Goal: Task Accomplishment & Management: Complete application form

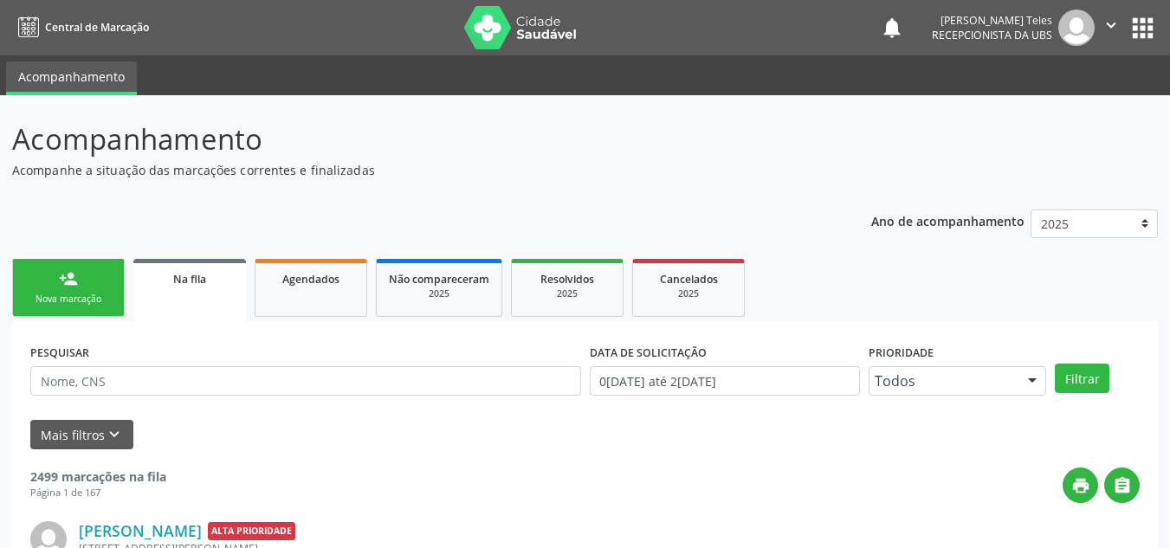
click at [86, 273] on link "person_add Nova marcação" at bounding box center [68, 288] width 113 height 58
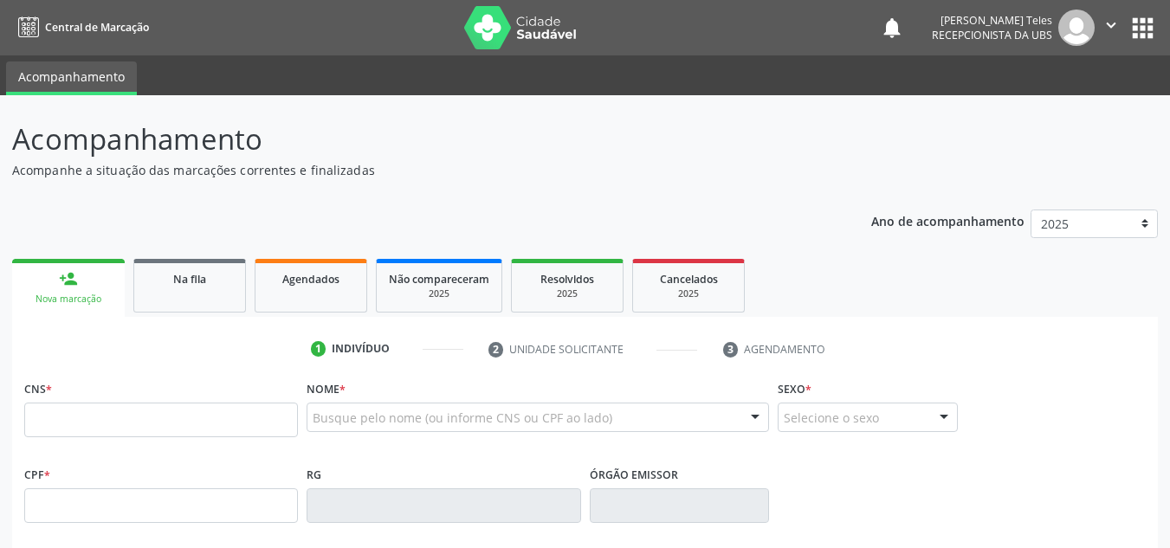
click at [383, 430] on div "Busque pelo nome (ou informe CNS ou CPF ao lado)" at bounding box center [537, 417] width 462 height 29
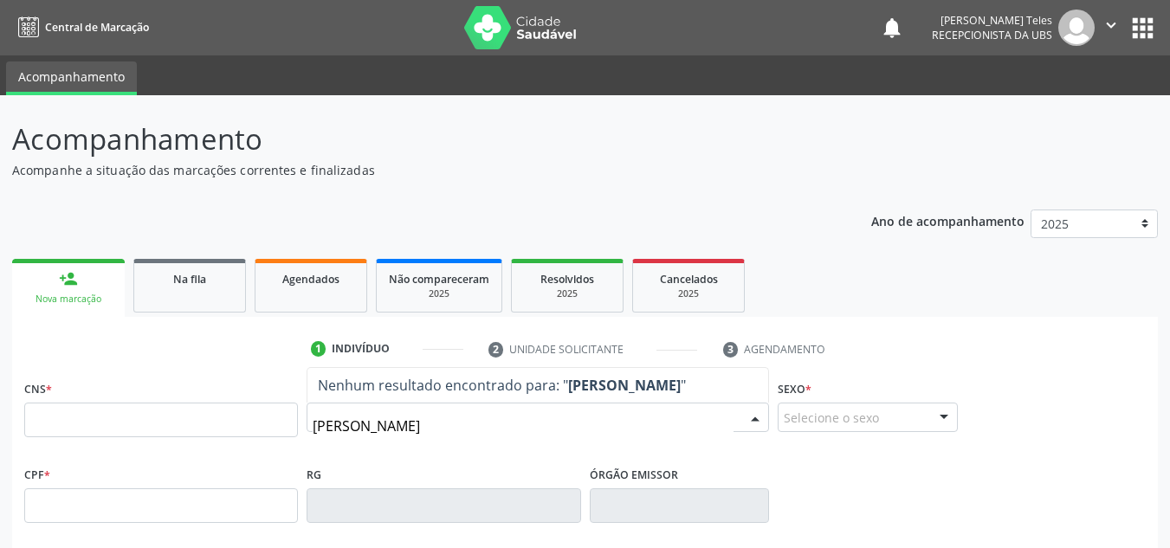
type input "[PERSON_NAME]"
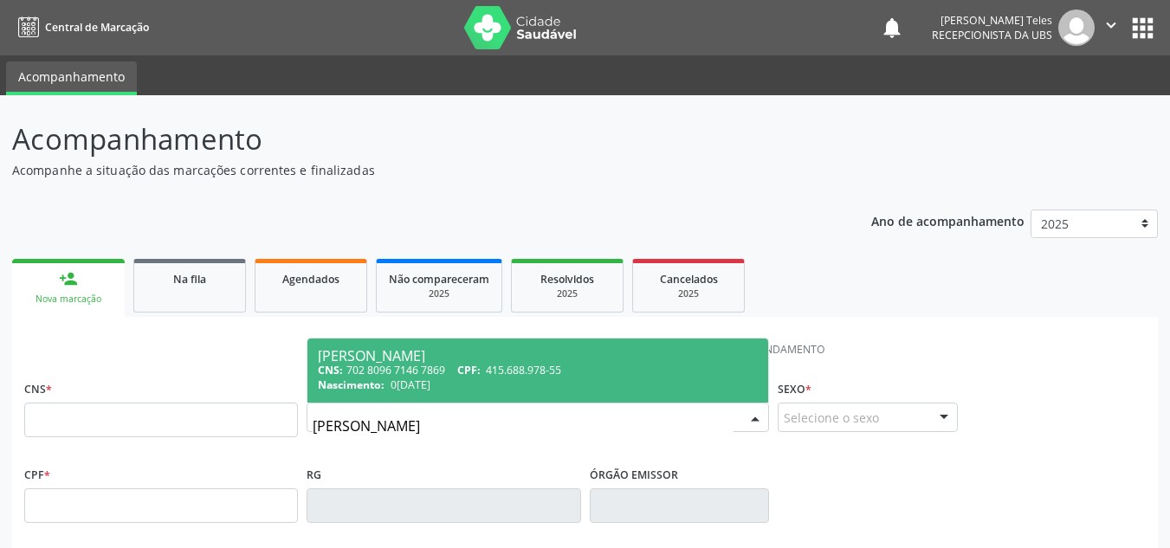
click at [590, 363] on div "CNS: 702 8096 7146 7869 CPF: 415.688.978-55" at bounding box center [538, 370] width 440 height 15
type input "702 8096 7146 7869"
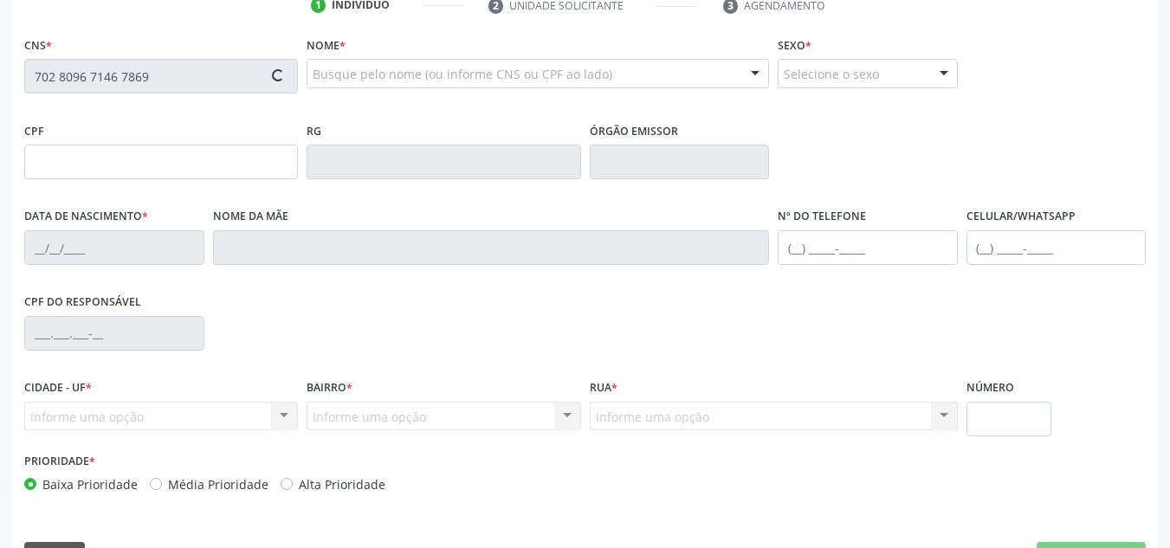
type input "415.688.978-55"
type input "0[DATE]"
type input "[PERSON_NAME]"
type input "[PHONE_NUMBER]"
type input "S/N"
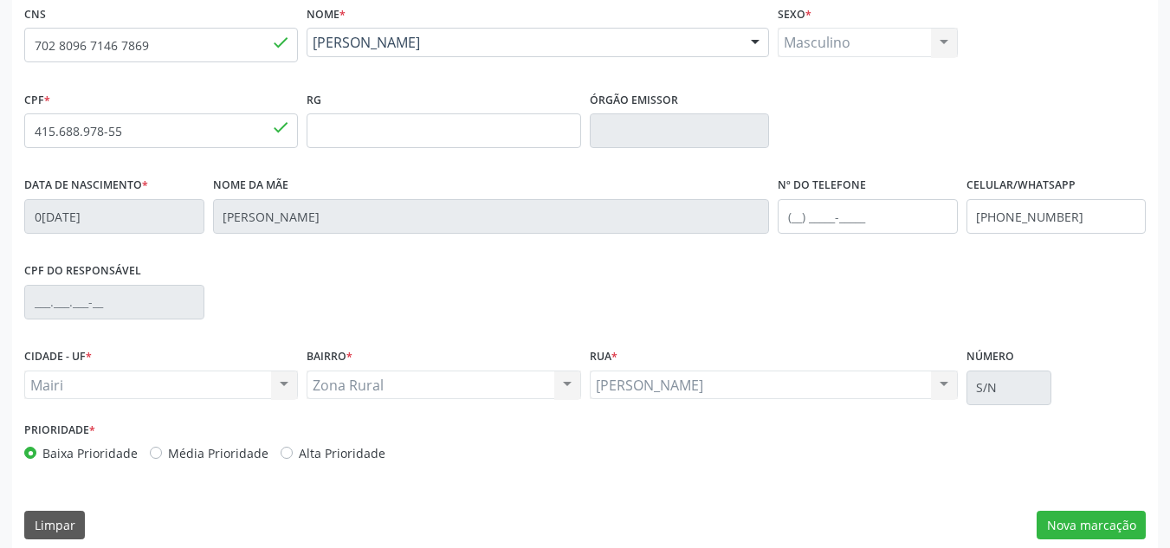
scroll to position [390, 0]
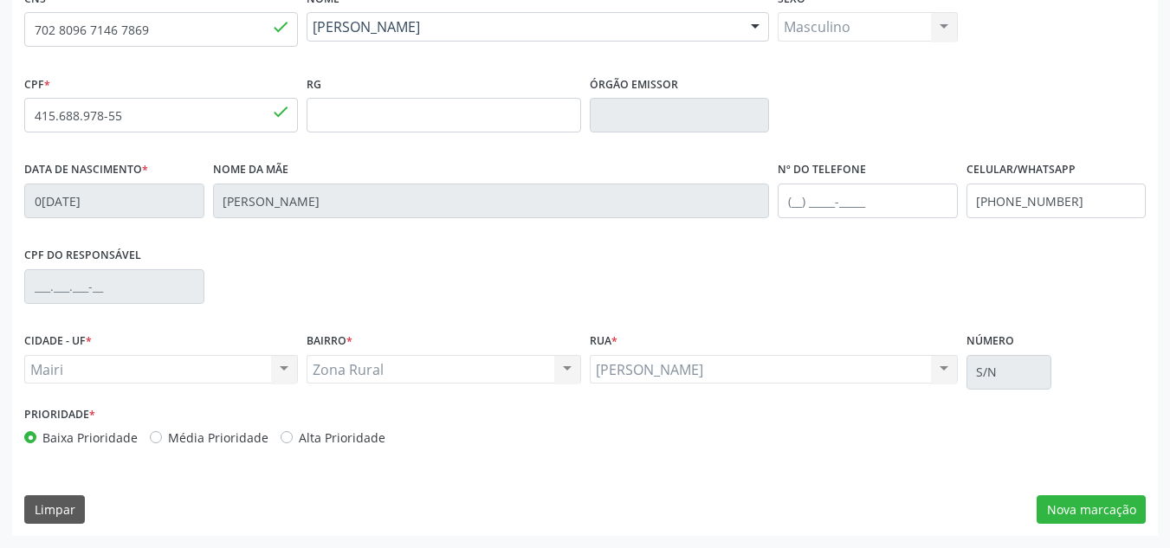
click at [168, 441] on label "Média Prioridade" at bounding box center [218, 438] width 100 height 18
click at [152, 441] on input "Média Prioridade" at bounding box center [156, 437] width 12 height 16
radio input "true"
click at [1129, 511] on button "Nova marcação" at bounding box center [1090, 509] width 109 height 29
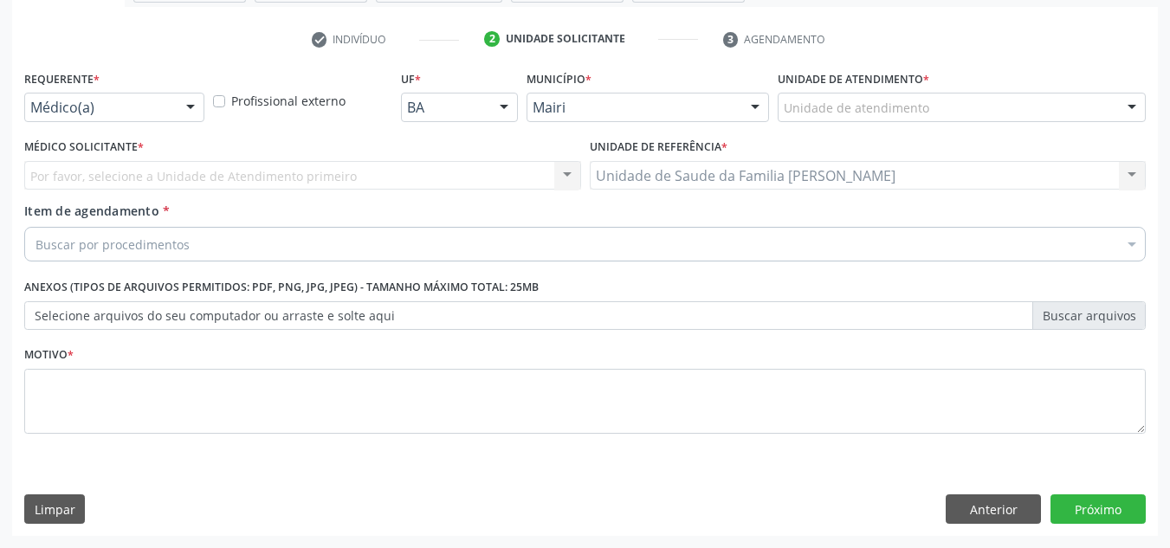
scroll to position [310, 0]
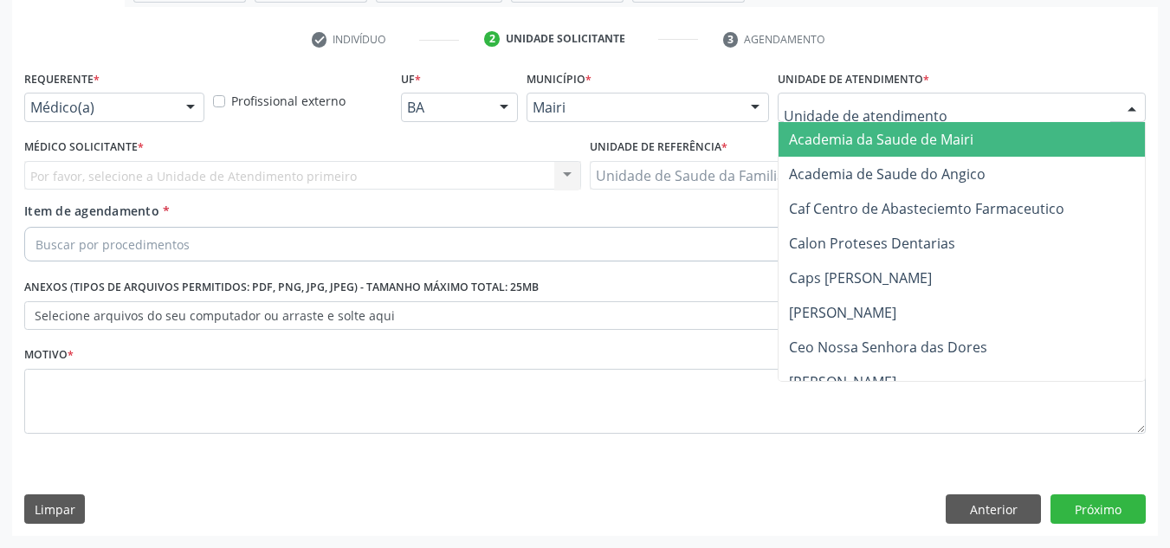
click at [964, 119] on div at bounding box center [961, 107] width 368 height 29
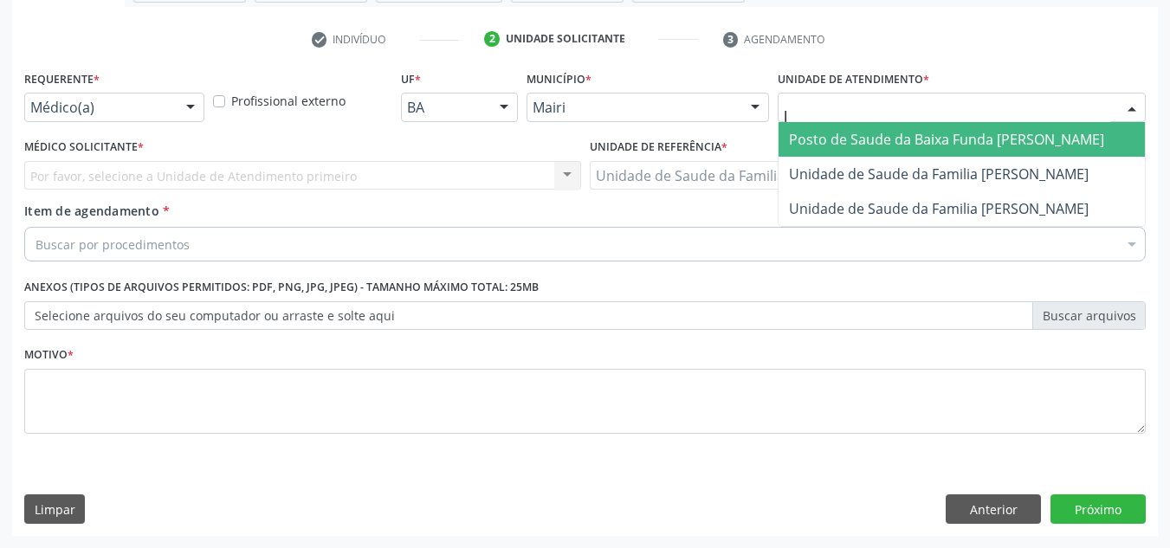
type input "[PERSON_NAME]"
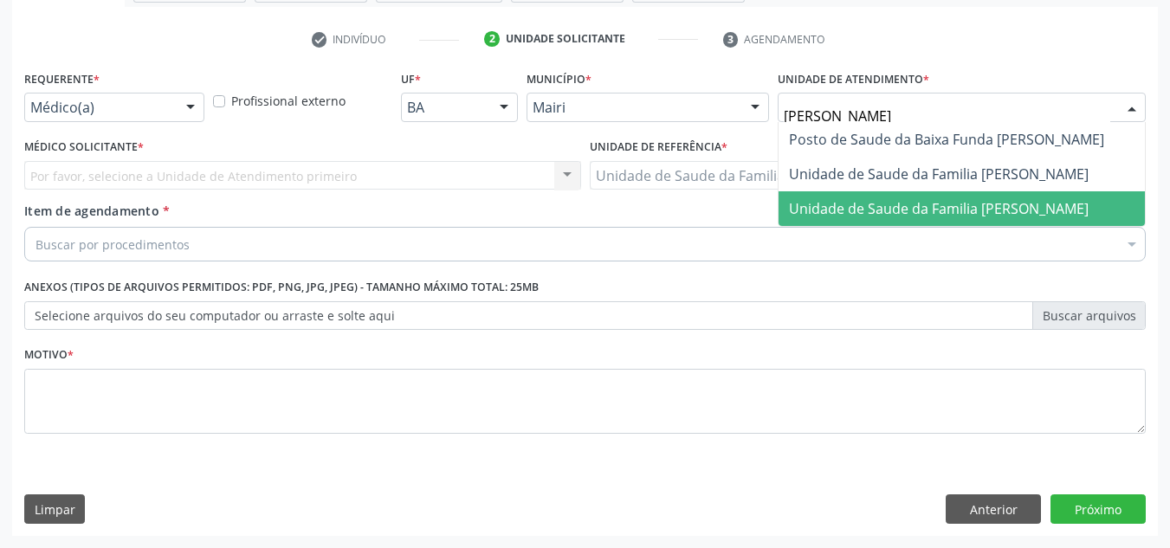
drag, startPoint x: 977, startPoint y: 211, endPoint x: 942, endPoint y: 205, distance: 35.2
click at [976, 211] on span "Unidade de Saude da Familia [PERSON_NAME]" at bounding box center [939, 208] width 300 height 19
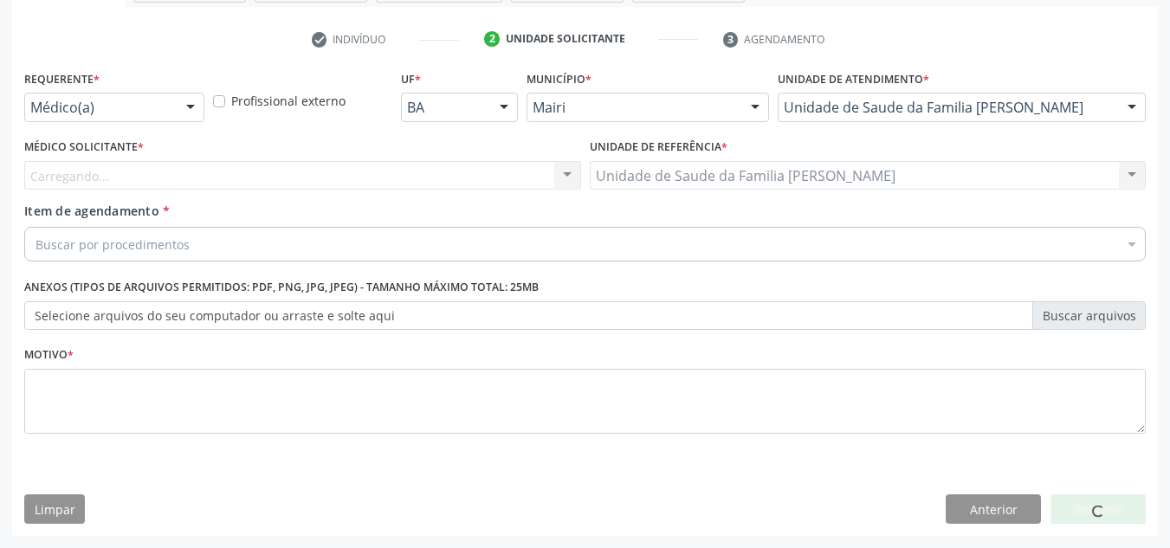
click at [306, 184] on div "Carregando... Nenhum resultado encontrado para: " " Não há nenhuma opção para s…" at bounding box center [302, 175] width 557 height 29
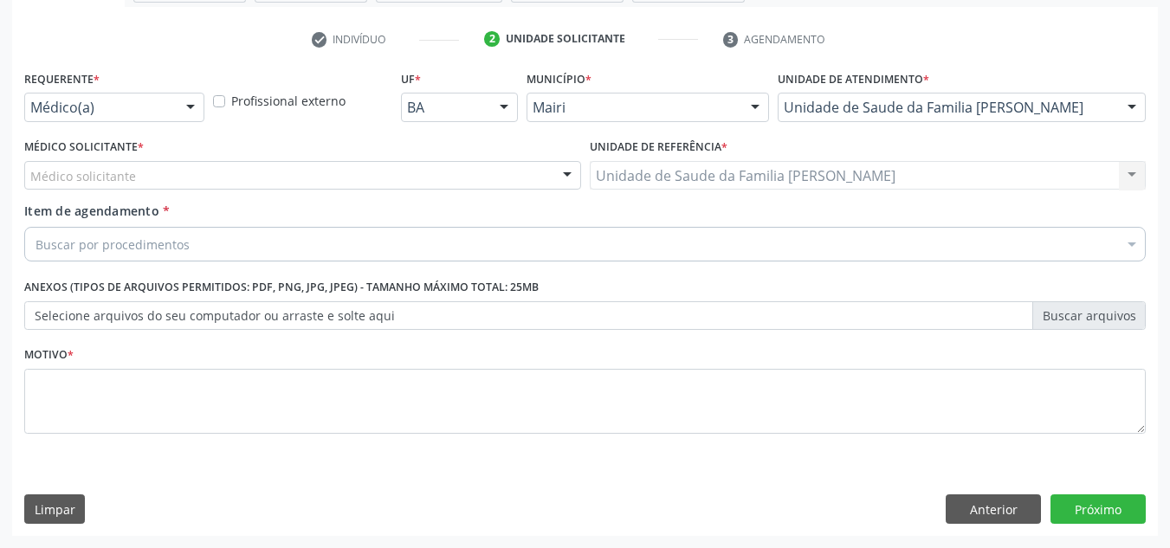
click at [278, 171] on div "Médico solicitante" at bounding box center [302, 175] width 557 height 29
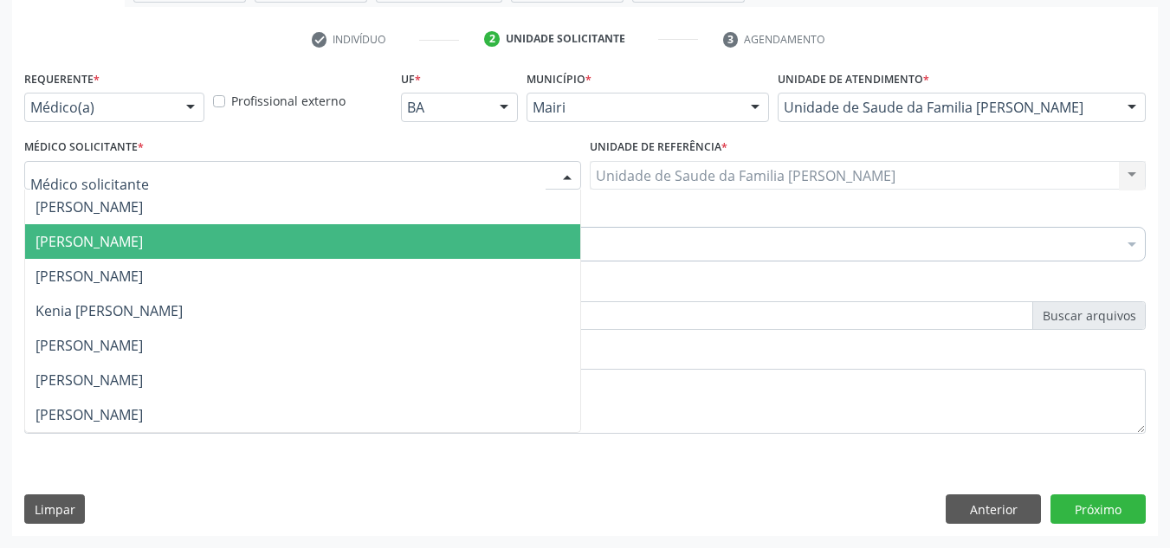
click at [143, 245] on span "[PERSON_NAME]" at bounding box center [88, 241] width 107 height 19
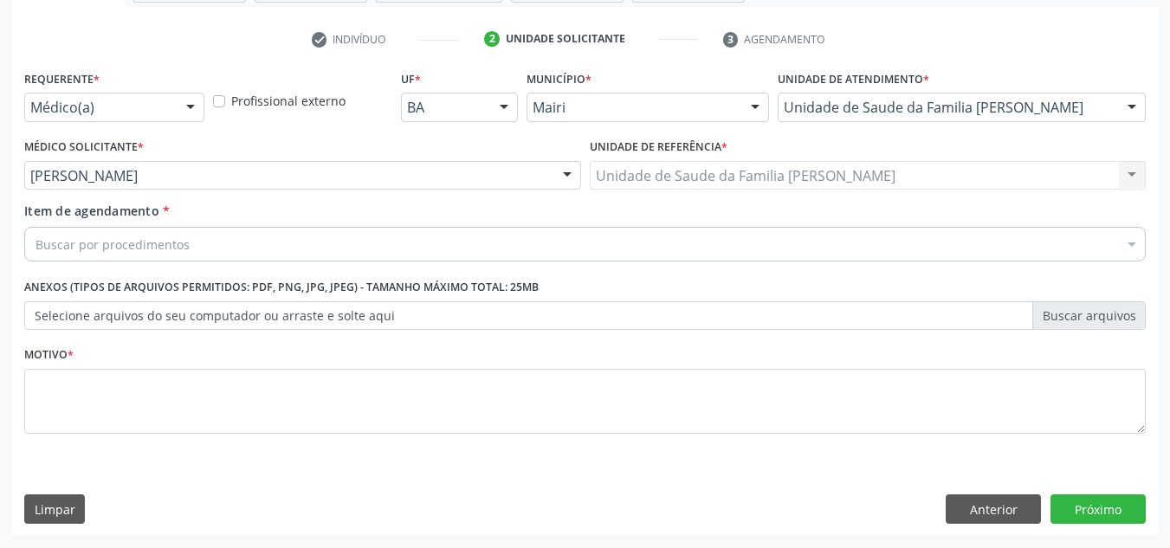
click at [215, 251] on div "Buscar por procedimentos" at bounding box center [584, 244] width 1121 height 35
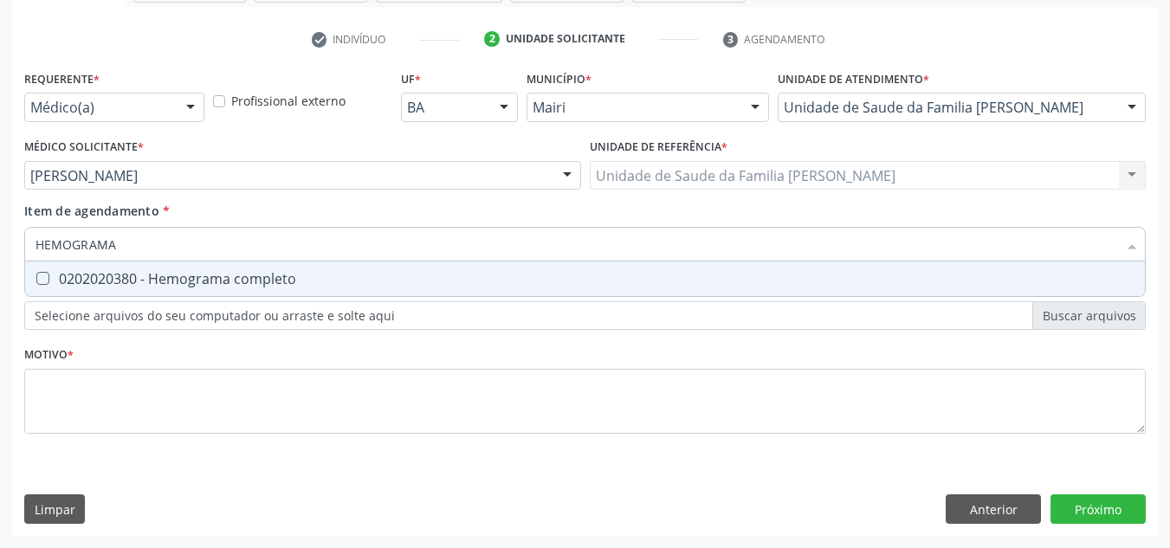
type input "HEMOGRAMA"
click at [187, 278] on div "0202020380 - Hemograma completo" at bounding box center [584, 279] width 1099 height 14
checkbox completo "true"
drag, startPoint x: 271, startPoint y: 244, endPoint x: 19, endPoint y: 253, distance: 252.1
click at [19, 253] on div "Requerente * Médico(a) Médico(a) Enfermeiro(a) Paciente Nenhum resultado encont…" at bounding box center [584, 301] width 1145 height 470
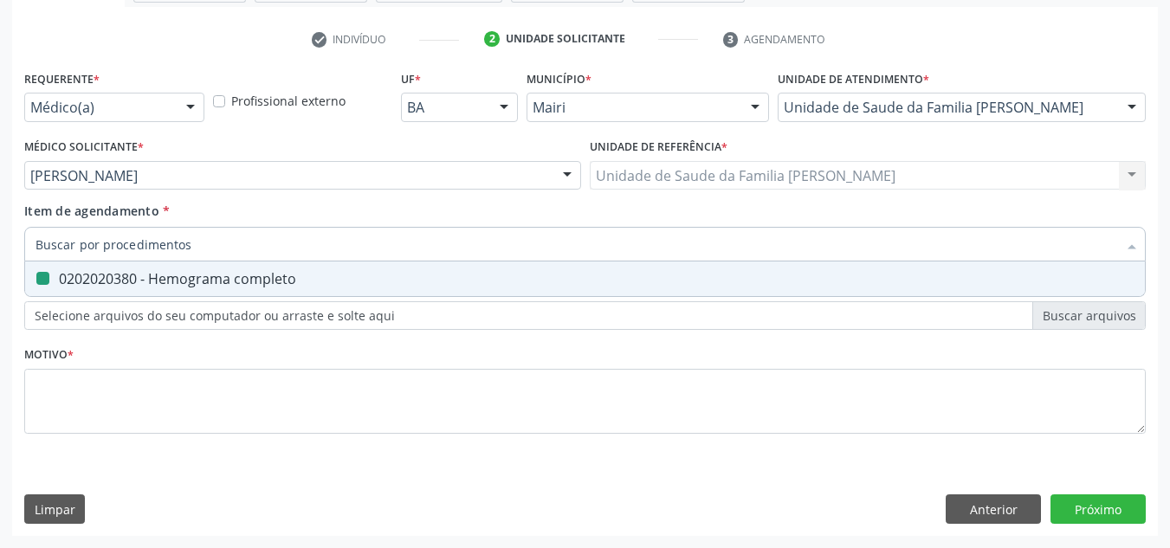
checkbox completo "false"
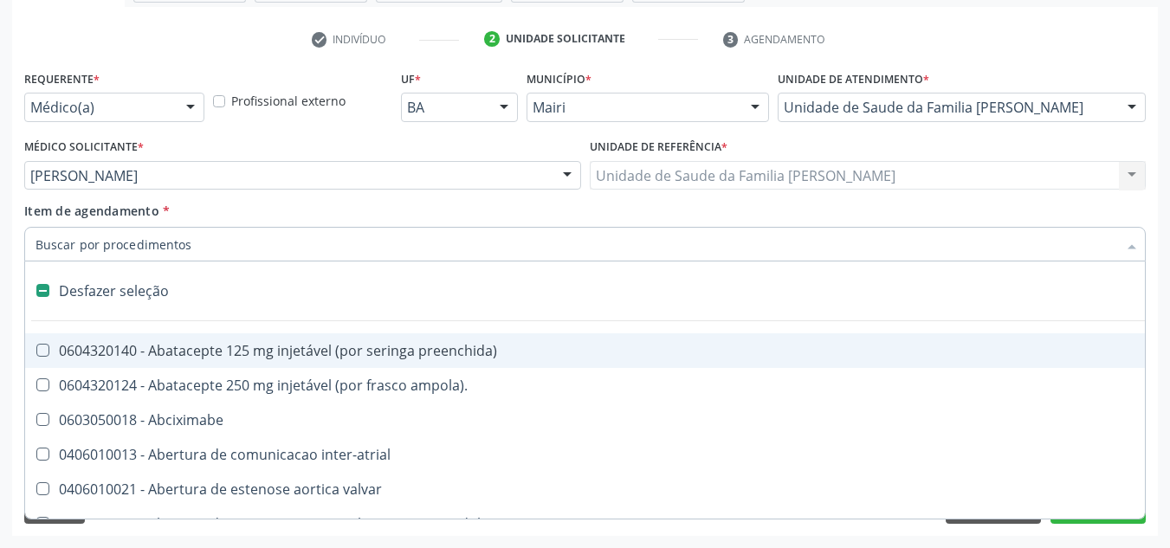
click at [84, 238] on input "Item de agendamento *" at bounding box center [575, 244] width 1081 height 35
type input "G"
checkbox adolescente\) "true"
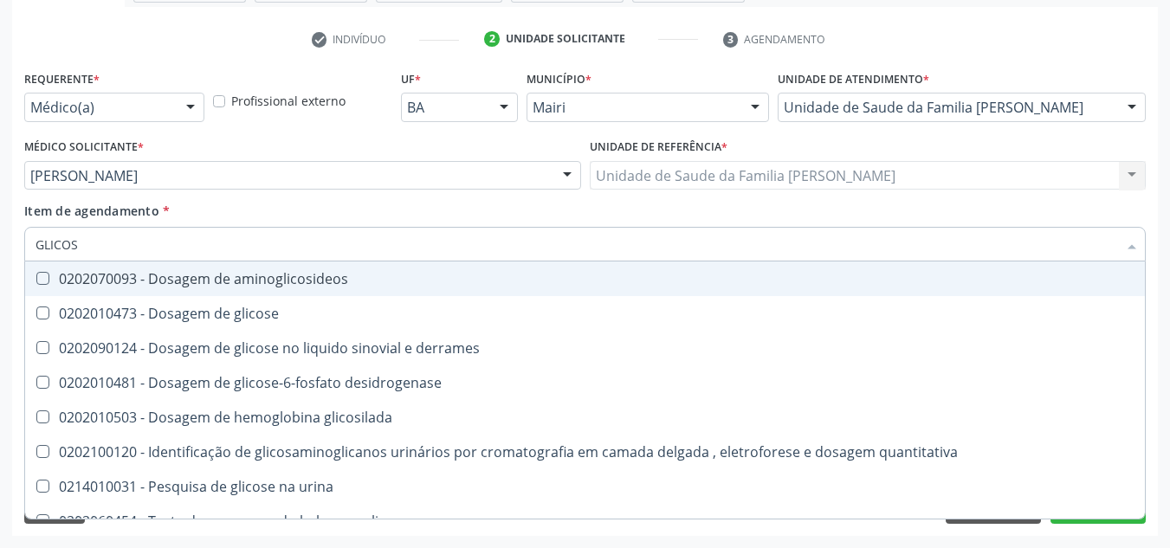
type input "GLICOSE"
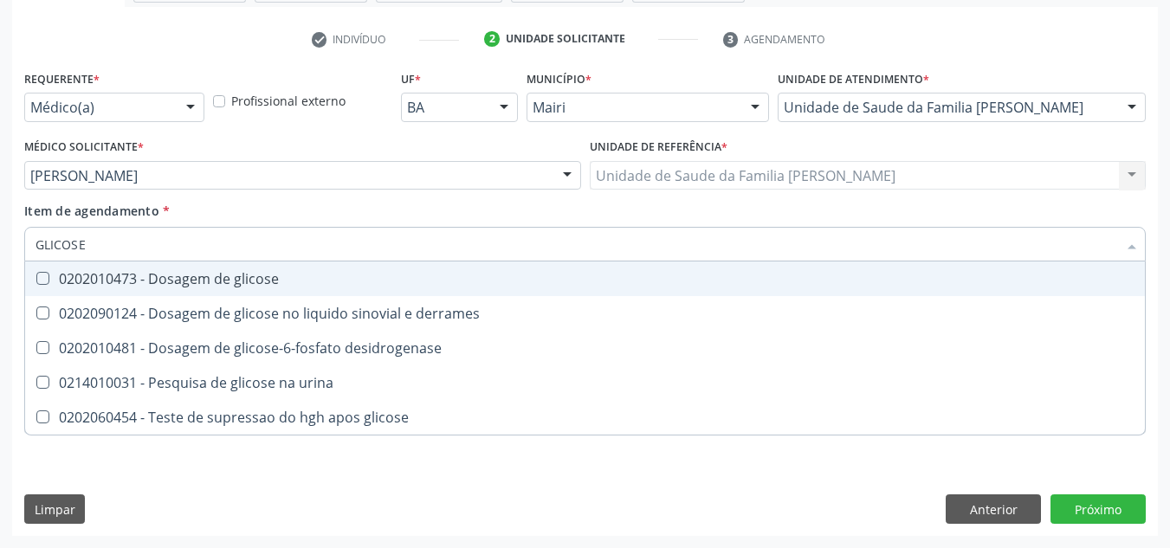
click at [46, 277] on glicose at bounding box center [42, 278] width 13 height 13
click at [36, 277] on glicose "checkbox" at bounding box center [30, 278] width 11 height 11
checkbox glicose "true"
drag, startPoint x: 139, startPoint y: 263, endPoint x: 63, endPoint y: 242, distance: 79.2
click at [35, 245] on div "GLICOSE Desfazer seleção 0202010473 - Dosagem de glicose 0202090124 - Dosagem d…" at bounding box center [584, 241] width 1121 height 29
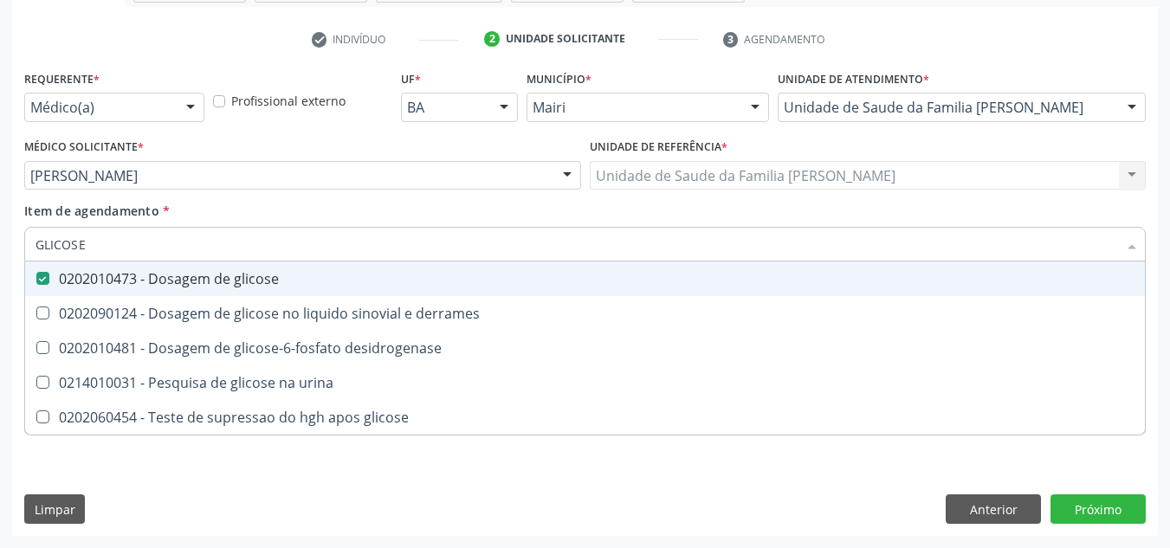
drag, startPoint x: 100, startPoint y: 246, endPoint x: 21, endPoint y: 255, distance: 79.3
click at [21, 255] on div "Item de agendamento * GLICOSE Desfazer seleção 0202010473 - Dosagem de glicose …" at bounding box center [585, 235] width 1130 height 67
checkbox glicose "false"
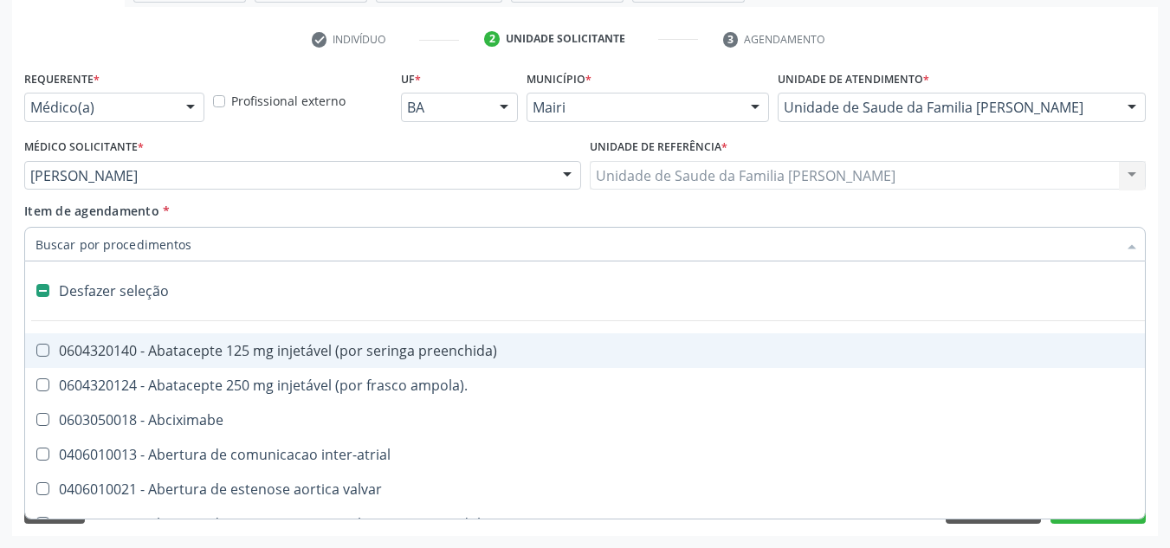
type input "H"
checkbox joelho "true"
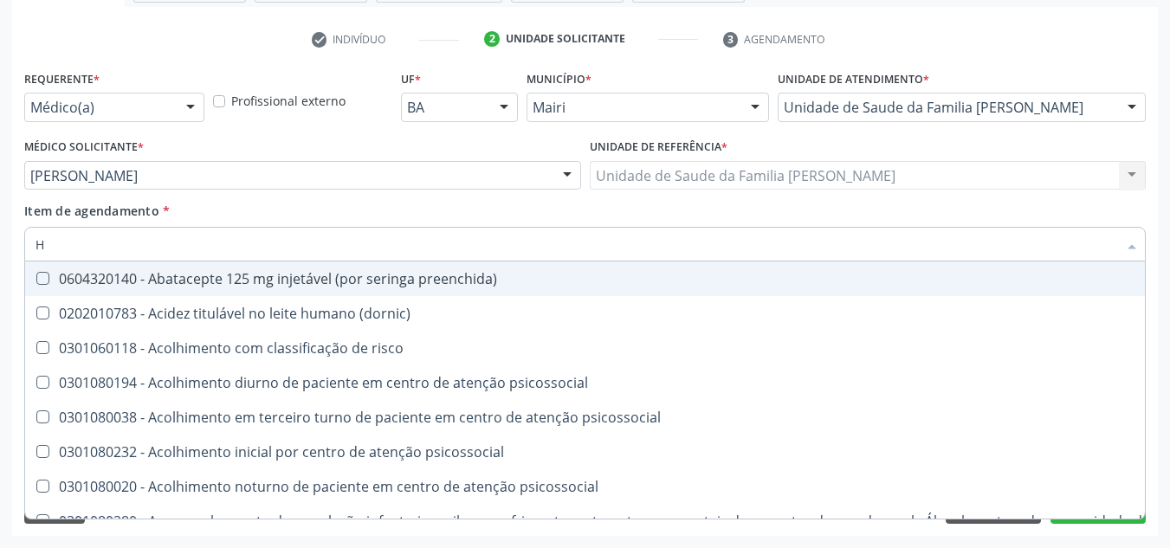
type input "HE"
checkbox removível "true"
type input "HEM"
checkbox link "true"
checkbox removível "false"
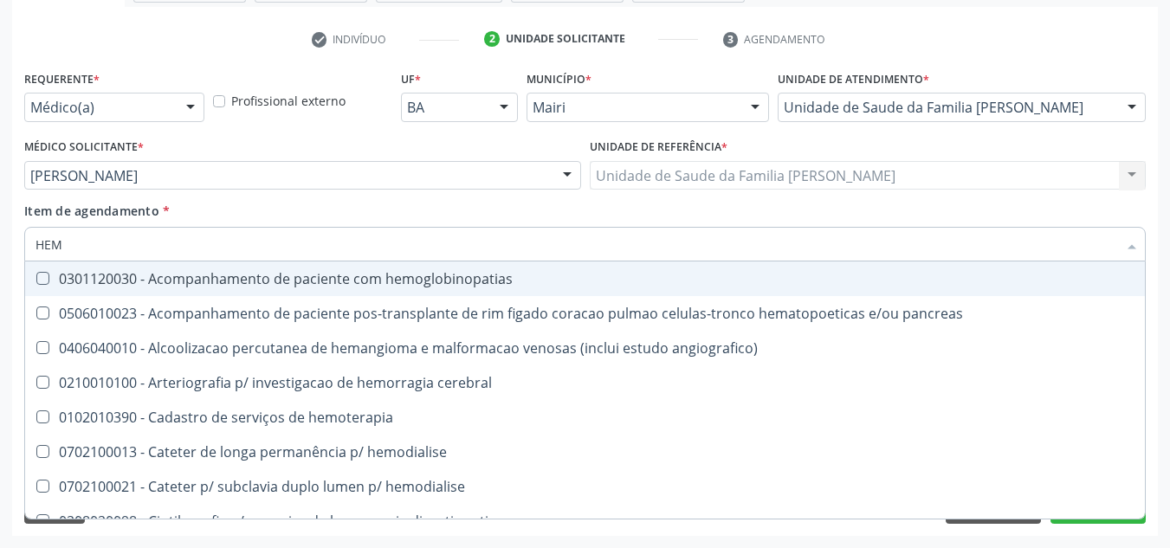
type input "HEMO"
checkbox retro-retal "true"
checkbox completo "false"
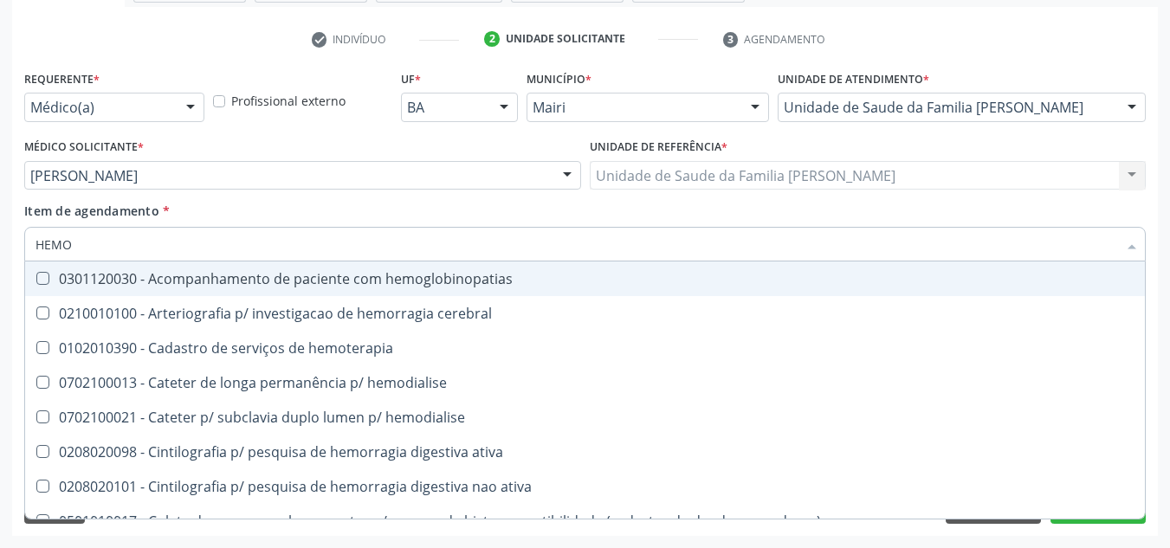
type input "HEMOG"
checkbox carboxi-hemoglobina "true"
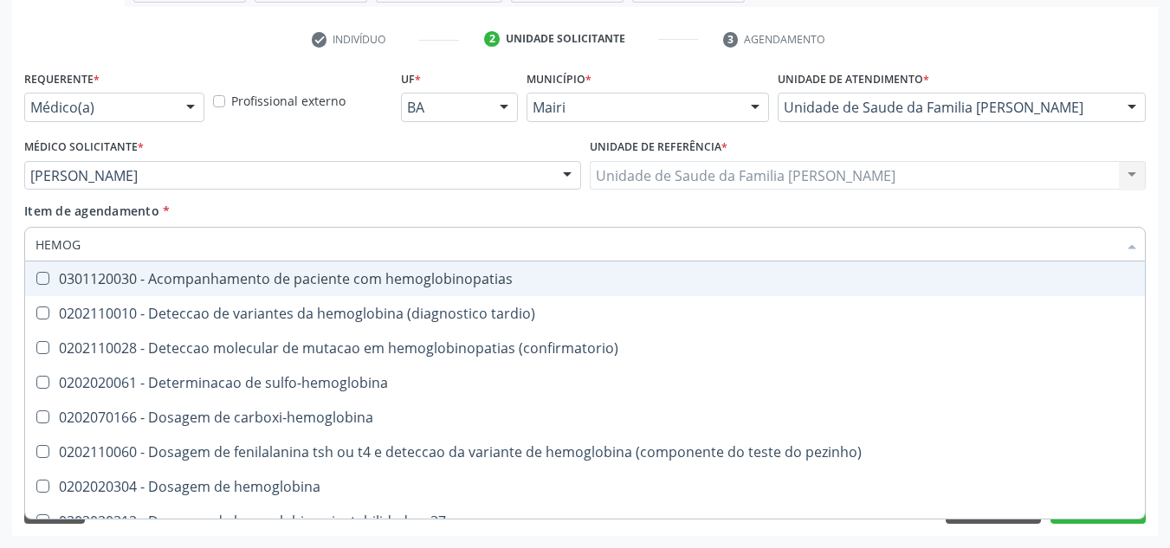
type input "HEMOGL"
checkbox completo "false"
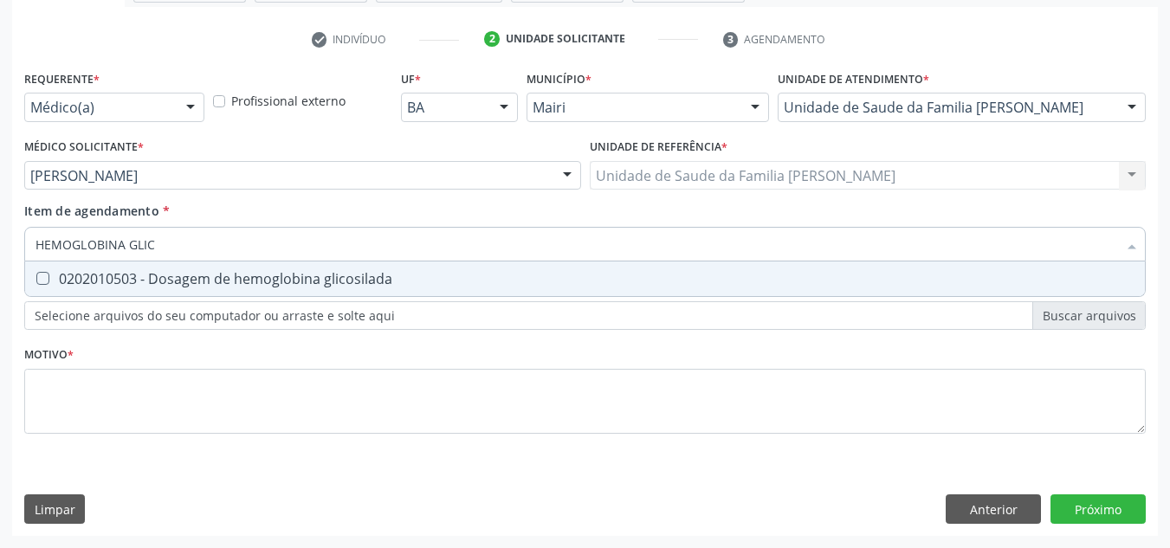
type input "HEMOGLOBINA GLICO"
click at [60, 286] on div "0202010503 - Dosagem de hemoglobina glicosilada" at bounding box center [584, 279] width 1099 height 14
checkbox glicosilada "true"
drag, startPoint x: 179, startPoint y: 247, endPoint x: 30, endPoint y: 246, distance: 148.9
click at [30, 246] on div "HEMOGLOBINA GLICO" at bounding box center [584, 244] width 1121 height 35
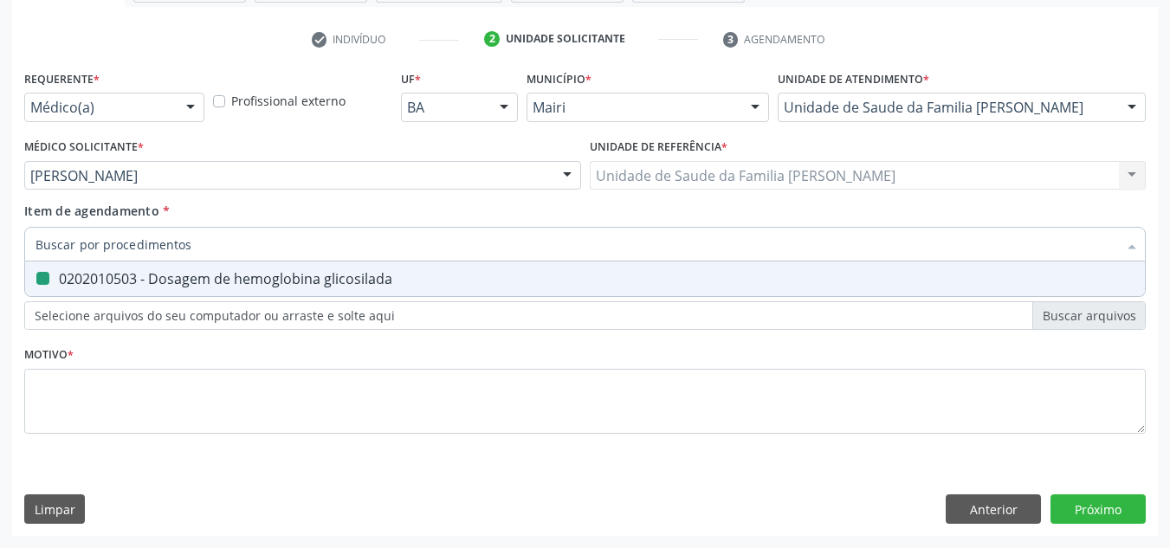
checkbox glicosilada "false"
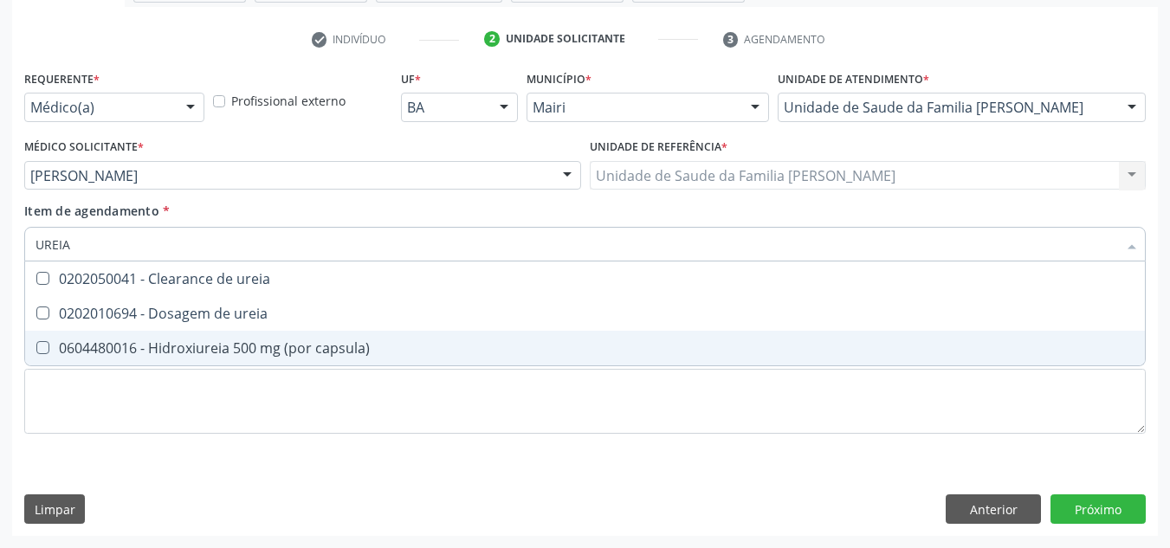
type input "UREIA"
checkbox ureia "true"
checkbox capsula\) "true"
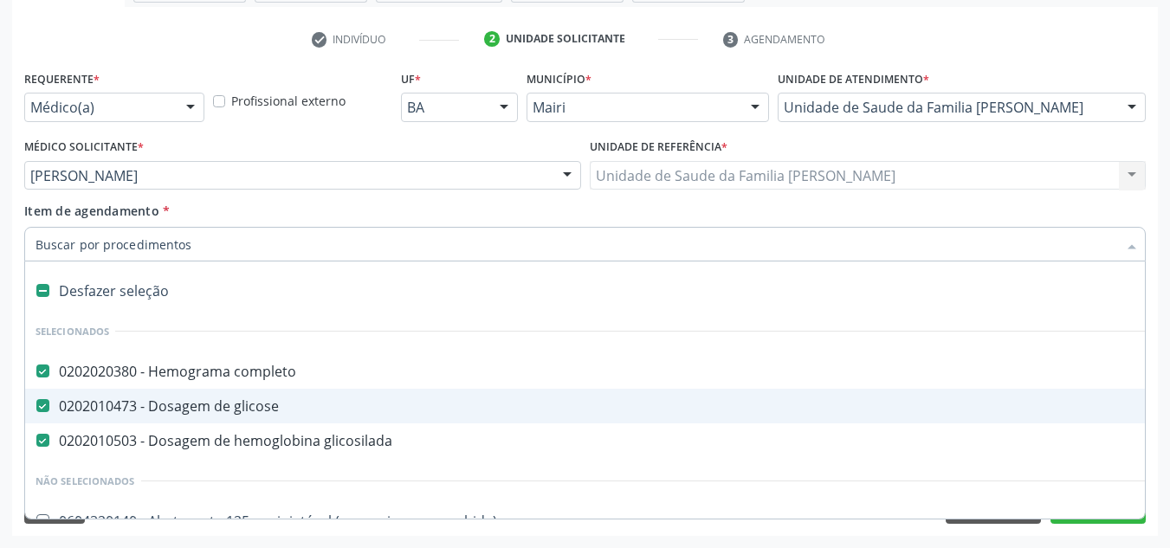
click at [269, 244] on input "Item de agendamento *" at bounding box center [575, 244] width 1081 height 35
type input "U"
checkbox completo "false"
checkbox glicose "false"
checkbox glicosilada "false"
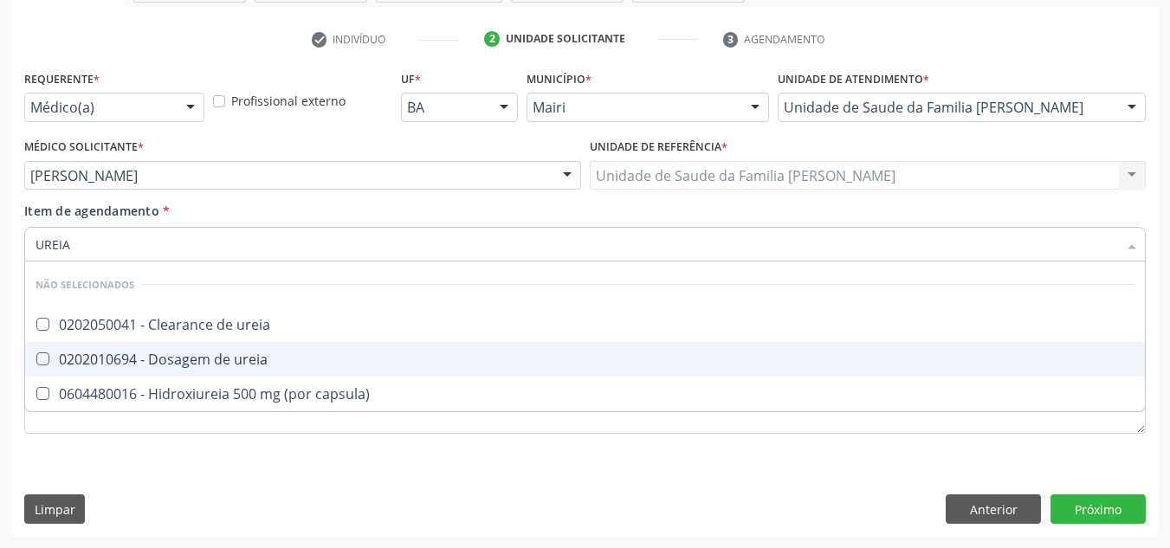
type input "UREIA"
click at [183, 365] on div "0202010694 - Dosagem de ureia" at bounding box center [584, 359] width 1099 height 14
checkbox ureia "true"
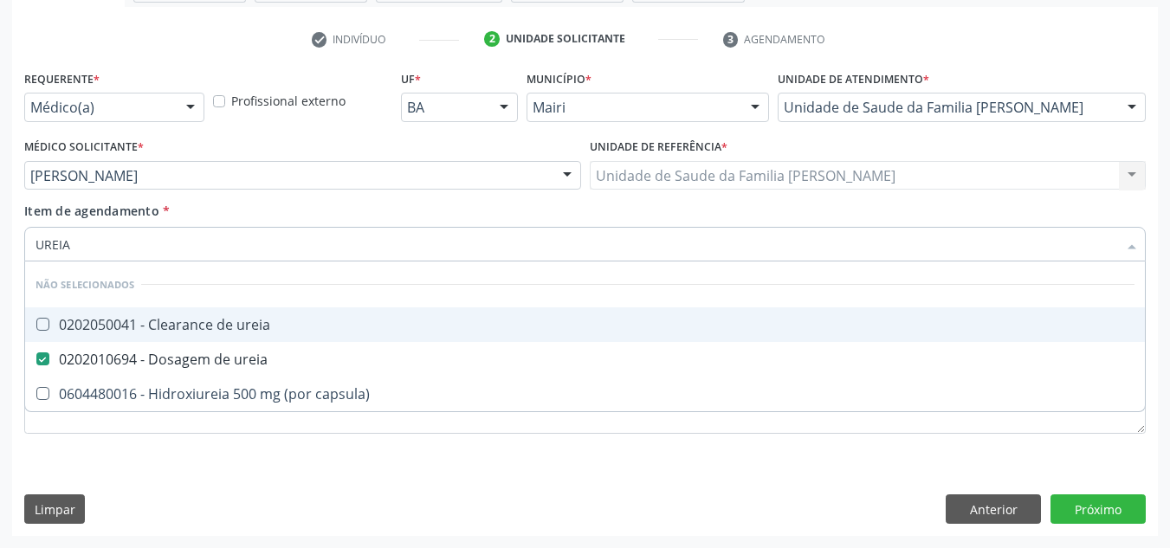
drag, startPoint x: 122, startPoint y: 242, endPoint x: 33, endPoint y: 248, distance: 89.4
click at [33, 248] on div "UREIA" at bounding box center [584, 244] width 1121 height 35
checkbox ureia "true"
checkbox capsula\) "true"
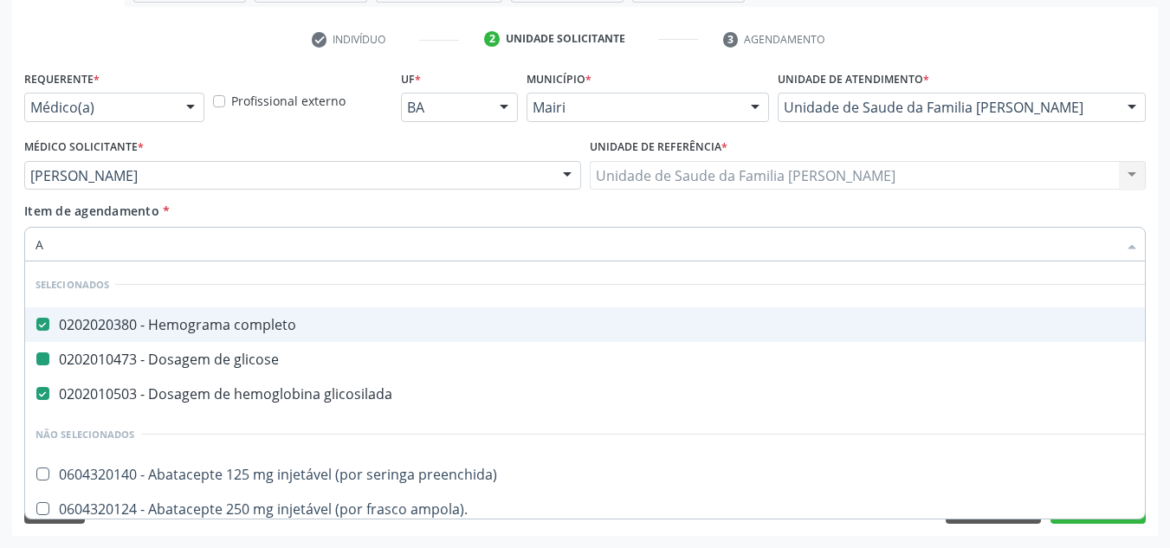
type input "AC"
checkbox completo "false"
checkbox glicose "false"
checkbox glicosilada "false"
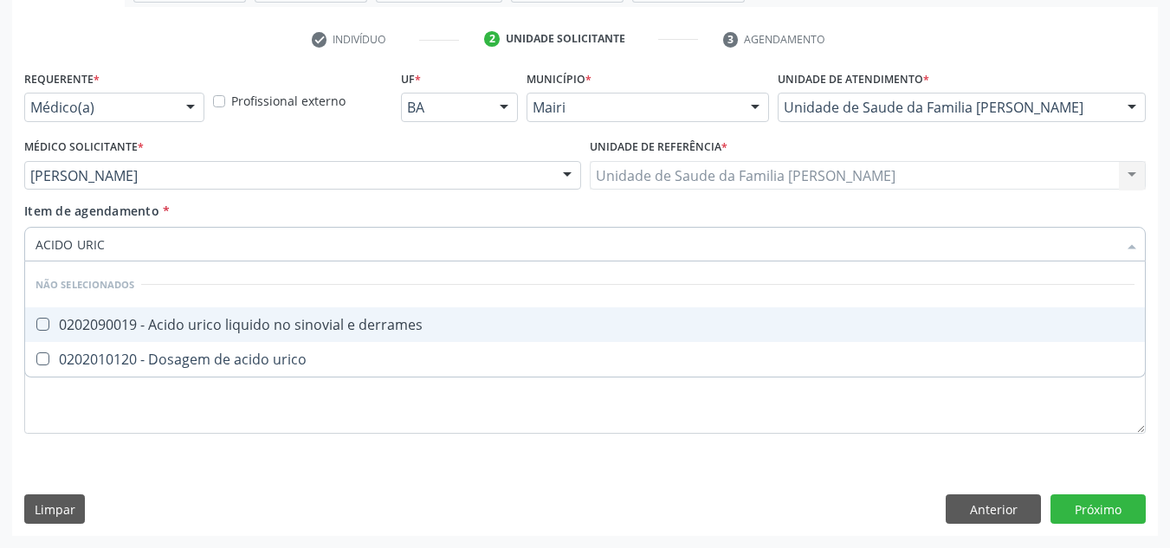
type input "ACIDO URICO"
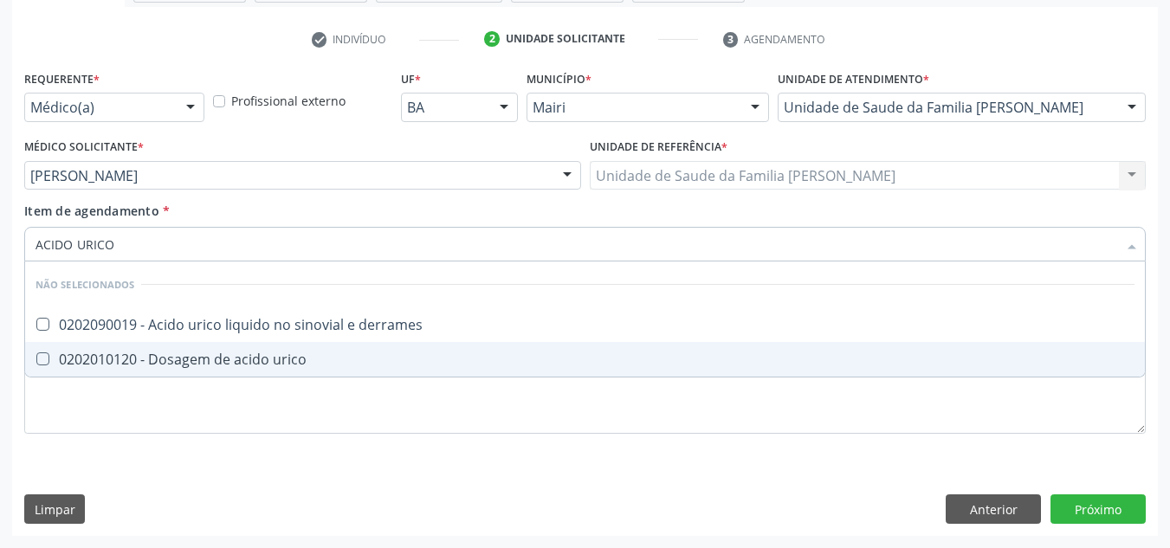
click at [57, 365] on div "0202010120 - Dosagem de acido urico" at bounding box center [584, 359] width 1099 height 14
checkbox urico "true"
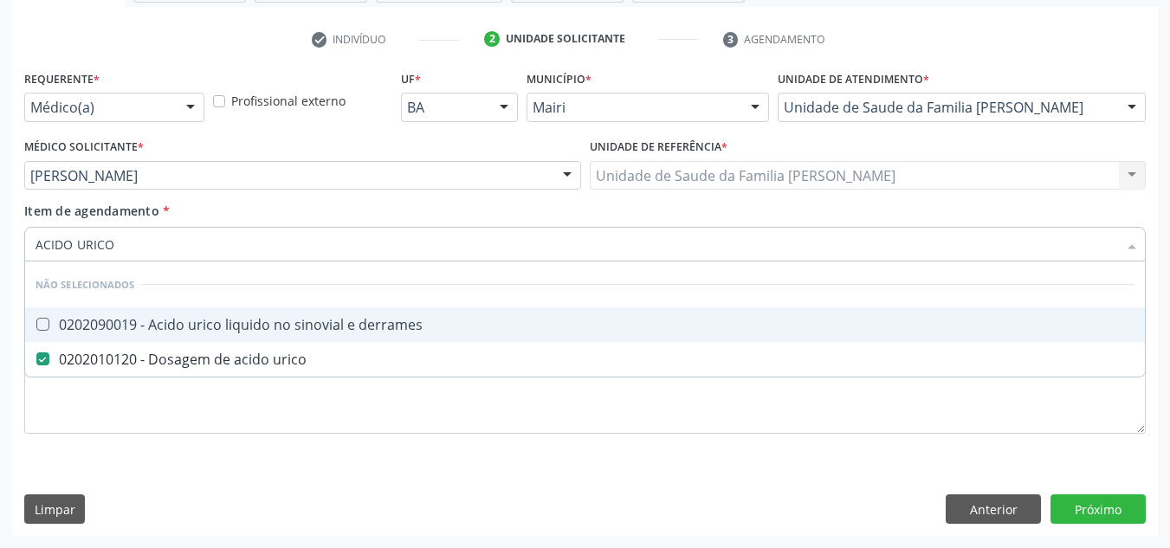
drag, startPoint x: 139, startPoint y: 240, endPoint x: 31, endPoint y: 248, distance: 108.5
click at [31, 248] on div "ACIDO URICO" at bounding box center [584, 244] width 1121 height 35
checkbox derrames "true"
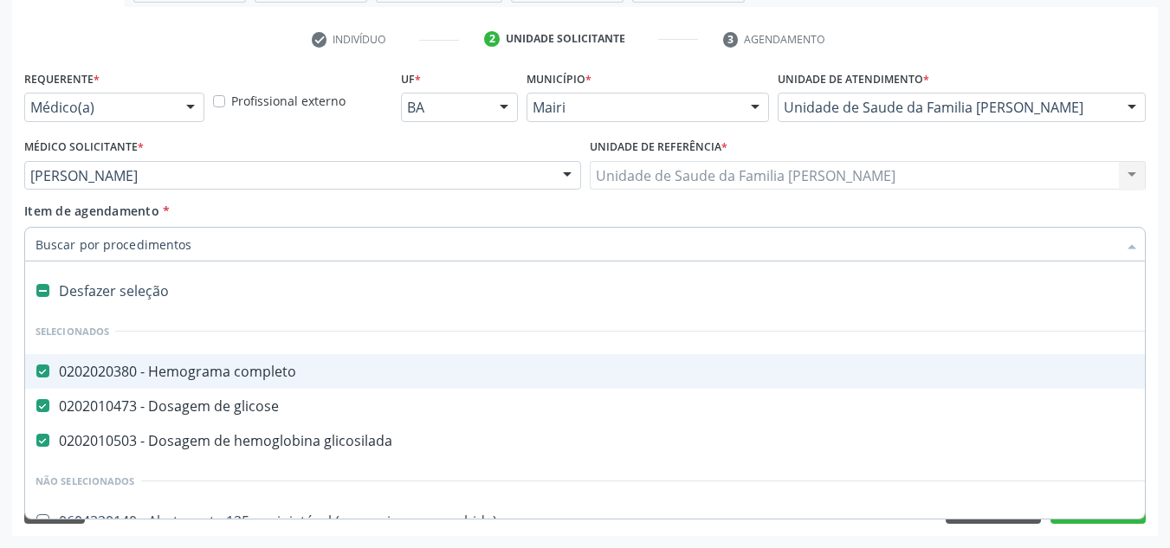
type input "T"
checkbox glicosilada "false"
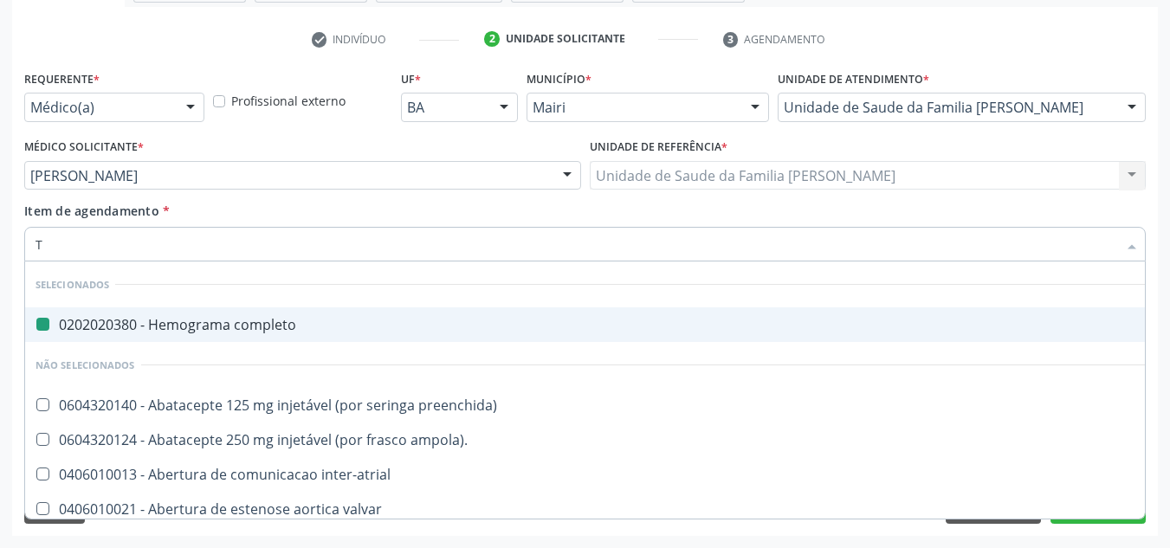
type input "TG"
checkbox completo "false"
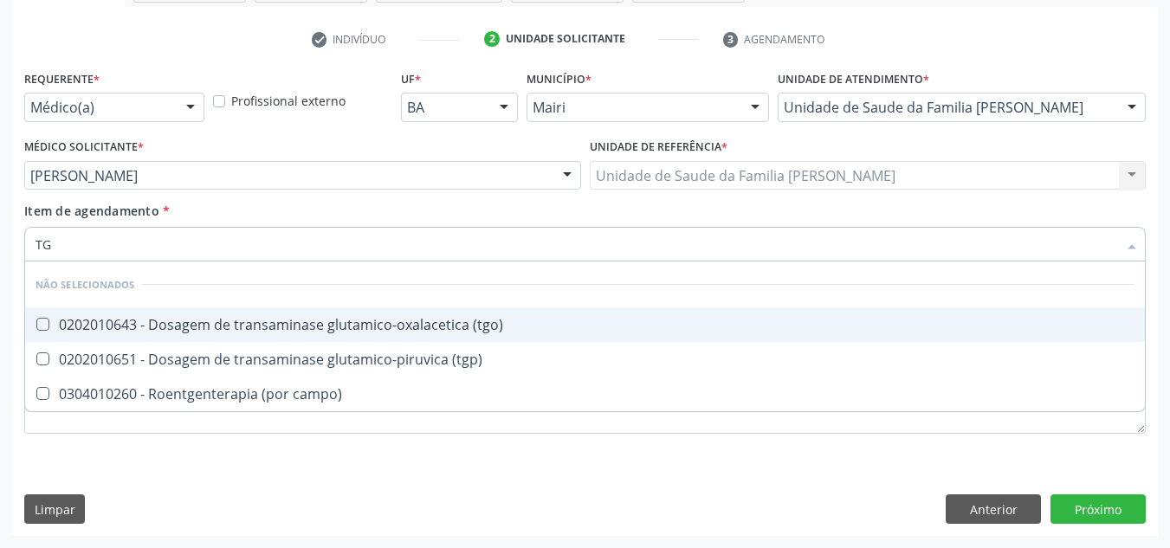
type input "TGO"
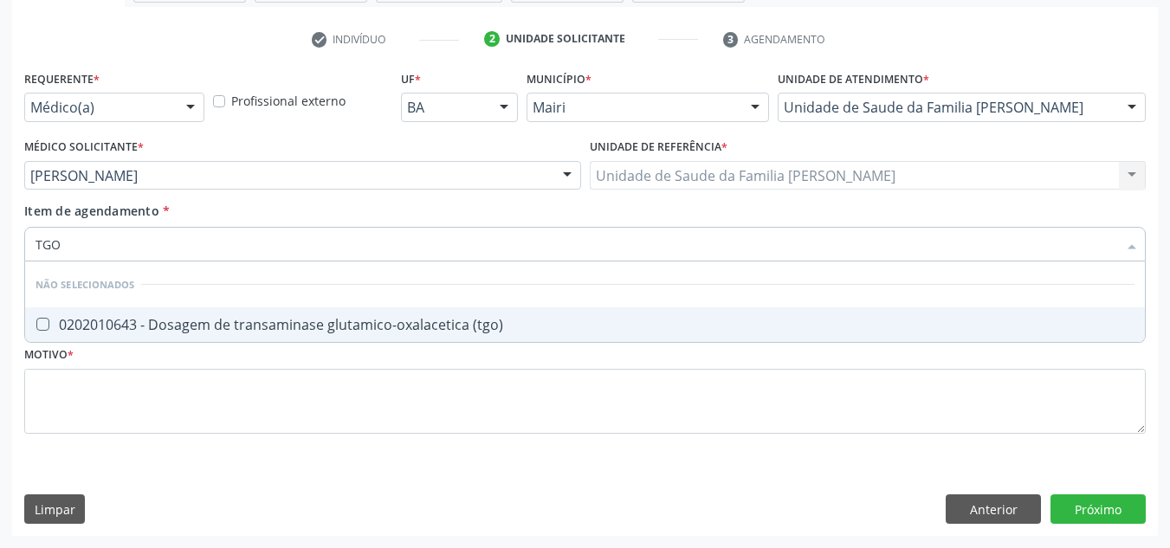
click at [51, 332] on span "0202010643 - Dosagem de transaminase glutamico-oxalacetica (tgo)" at bounding box center [584, 324] width 1119 height 35
checkbox \(tgo\) "true"
drag, startPoint x: 172, startPoint y: 256, endPoint x: 18, endPoint y: 250, distance: 154.2
click at [20, 250] on div "Item de agendamento * TGO Desfazer seleção Não selecionados 0202010643 - Dosage…" at bounding box center [585, 235] width 1130 height 67
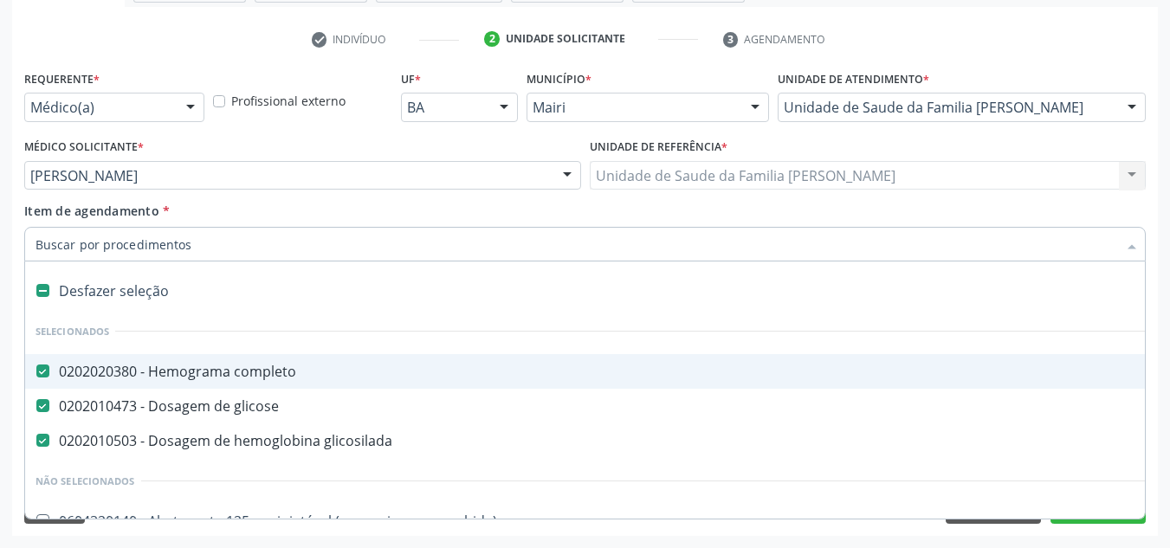
type input "T"
checkbox glicosilada "false"
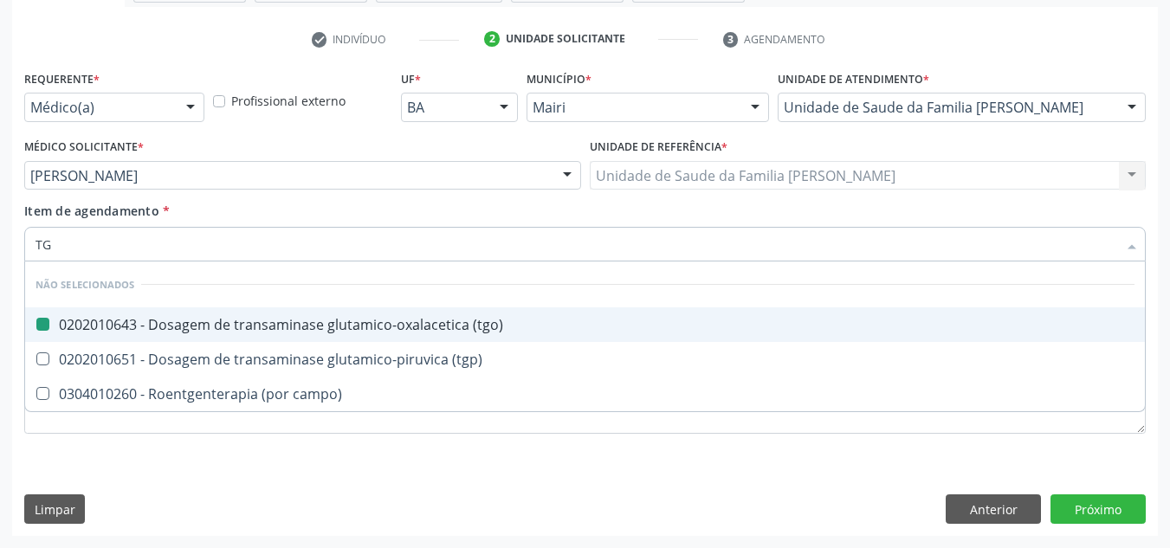
type input "TGP"
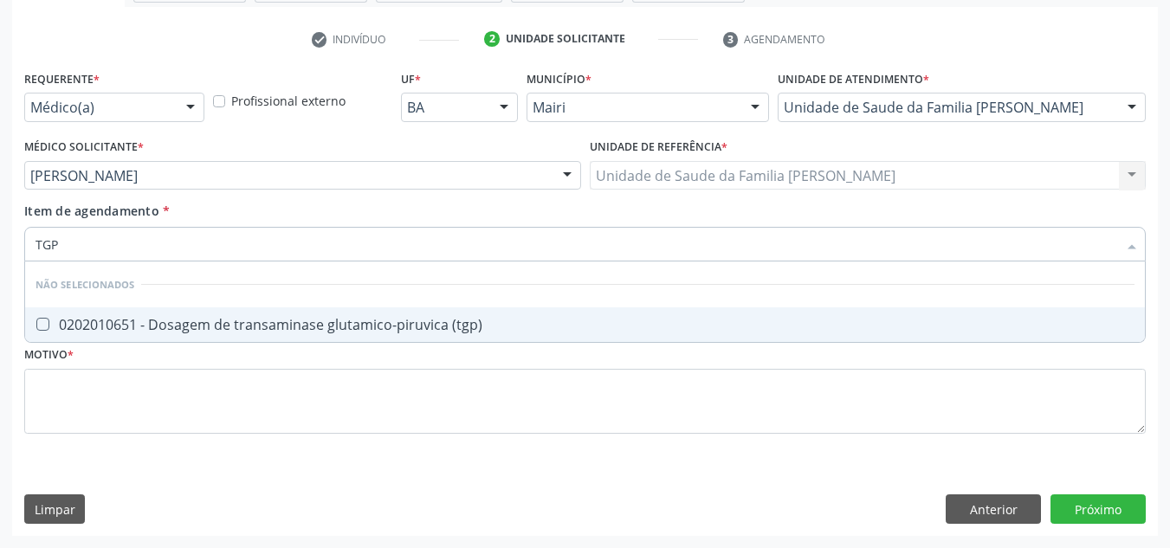
click at [41, 319] on \(tgp\) at bounding box center [42, 324] width 13 height 13
click at [36, 319] on \(tgp\) "checkbox" at bounding box center [30, 324] width 11 height 11
checkbox \(tgp\) "true"
drag, startPoint x: 79, startPoint y: 258, endPoint x: 12, endPoint y: 246, distance: 67.8
click at [12, 246] on div "Requerente * Médico(a) Médico(a) Enfermeiro(a) Paciente Nenhum resultado encont…" at bounding box center [584, 301] width 1145 height 470
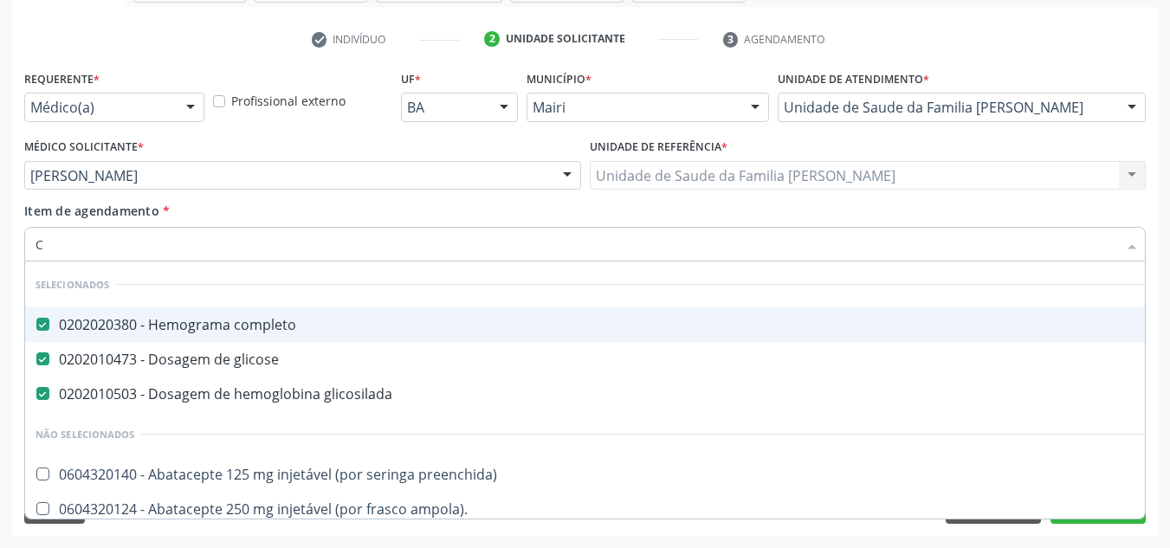
type input "CO"
checkbox bexiga "true"
checkbox endoscopica\) "true"
checkbox Colecistectomia "true"
type input "COLE"
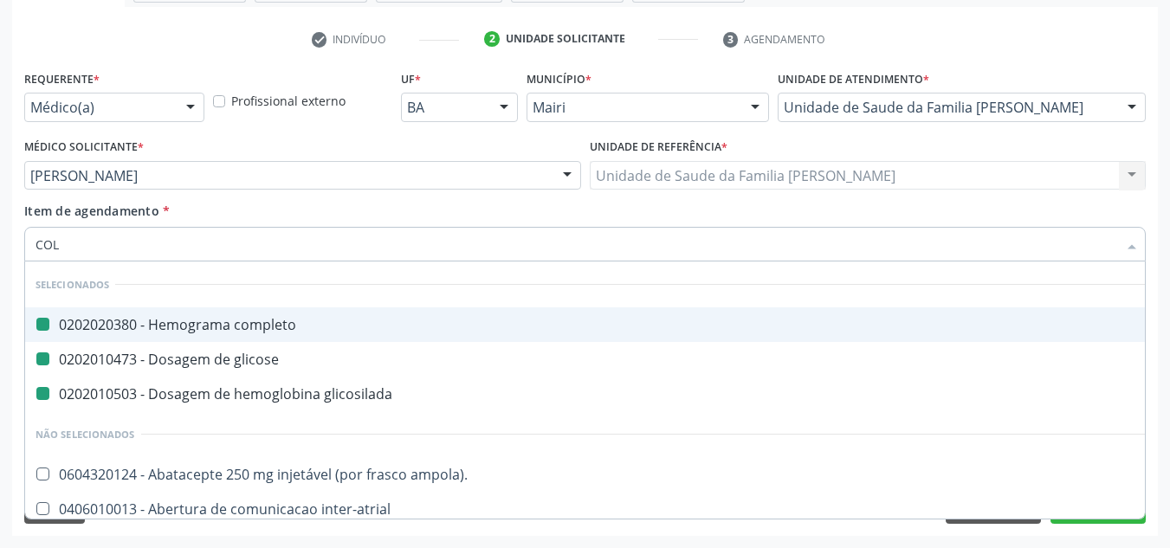
checkbox completo "false"
checkbox glicose "false"
checkbox glicosilada "false"
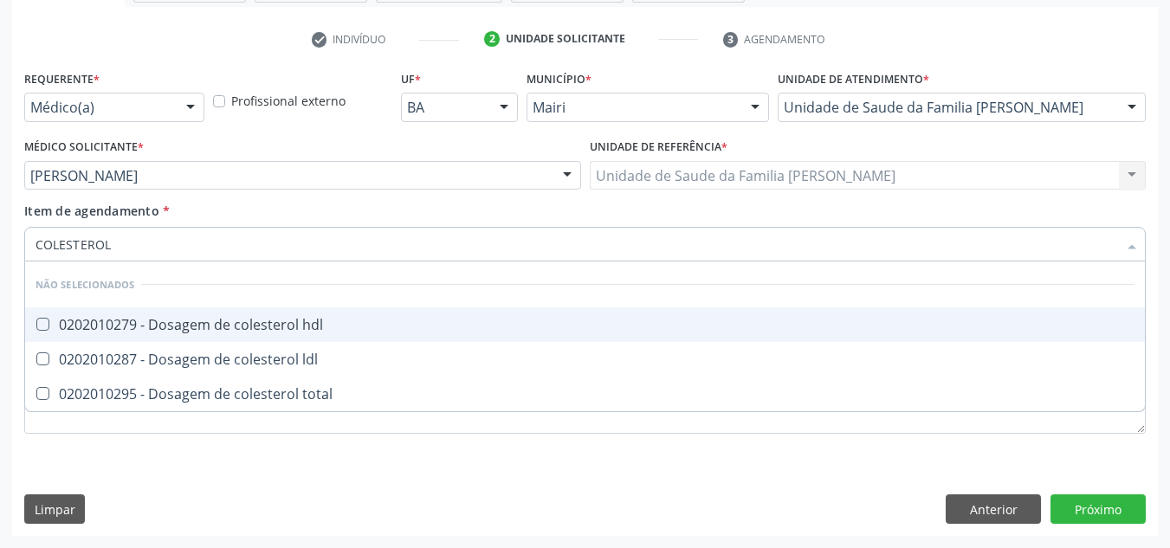
type input "COLESTEROL"
click at [48, 337] on span "0202010279 - Dosagem de colesterol hdl" at bounding box center [584, 324] width 1119 height 35
checkbox hdl "true"
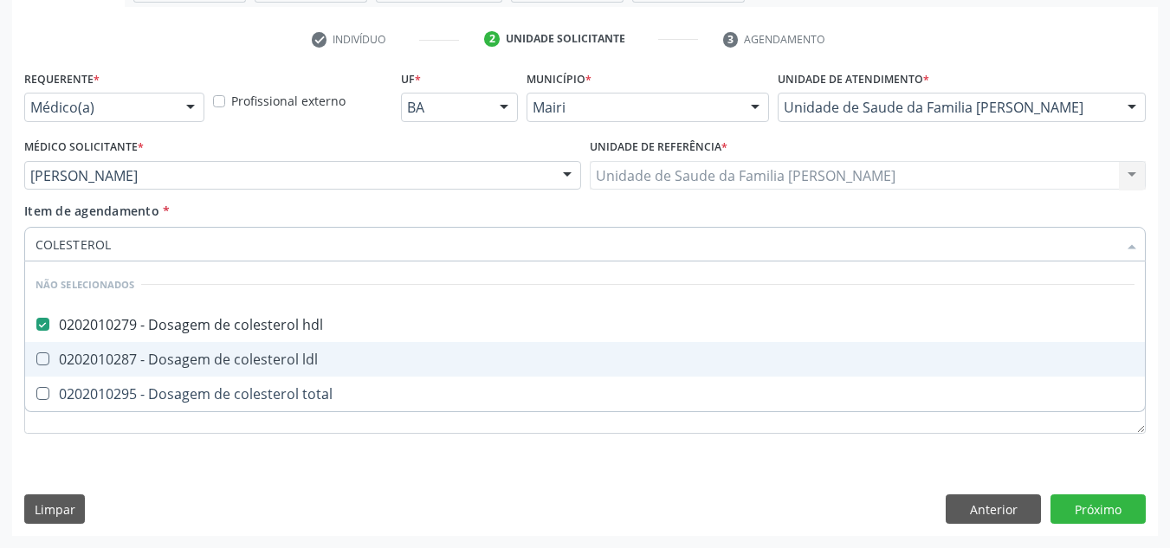
click at [48, 350] on span "0202010287 - Dosagem de colesterol ldl" at bounding box center [584, 359] width 1119 height 35
checkbox ldl "true"
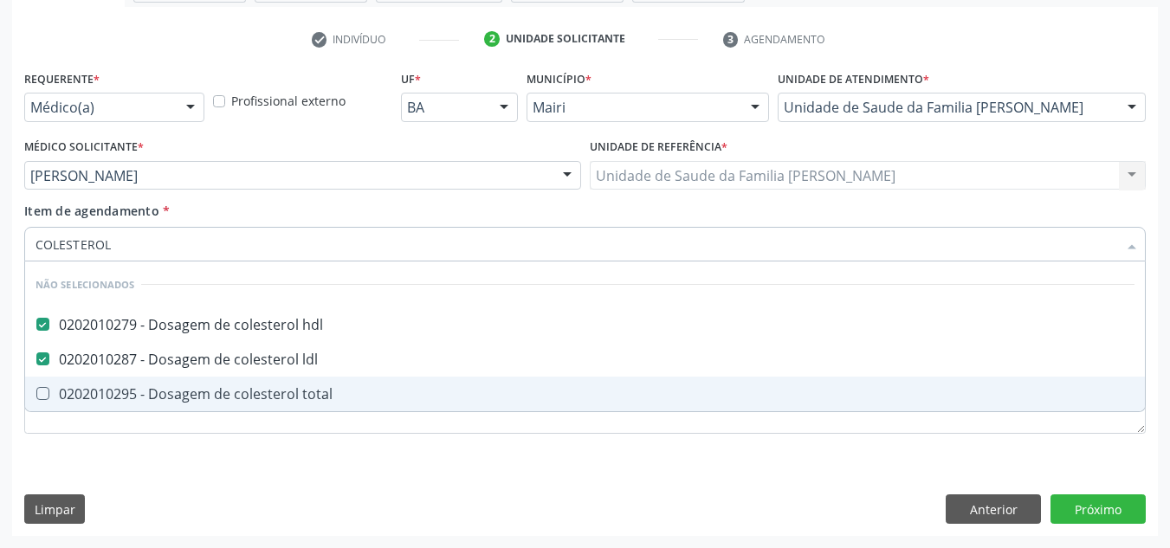
click at [48, 388] on total at bounding box center [42, 393] width 13 height 13
click at [36, 388] on total "checkbox" at bounding box center [30, 393] width 11 height 11
checkbox total "true"
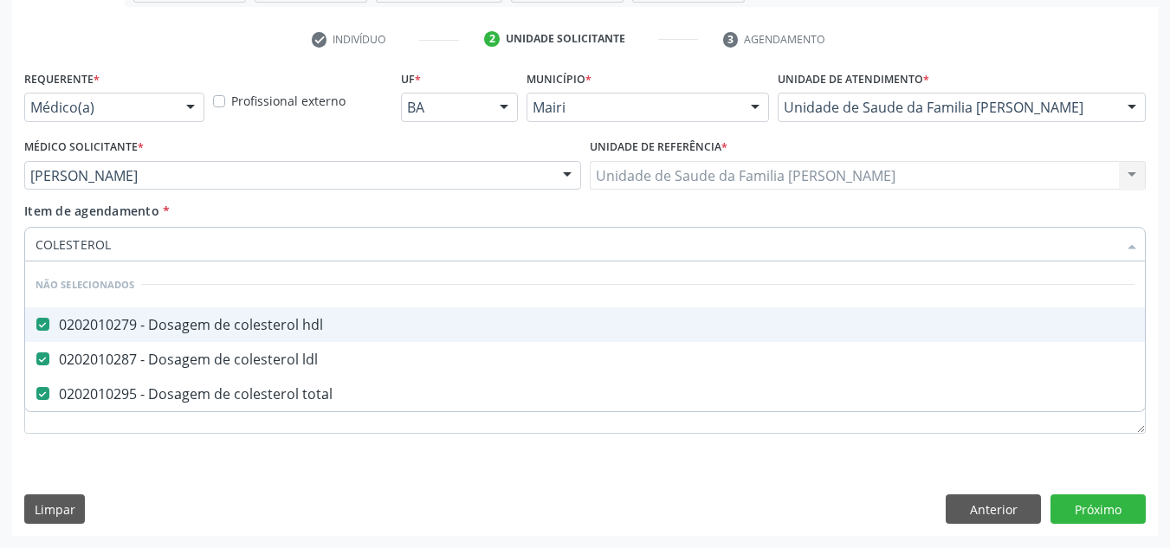
drag, startPoint x: 140, startPoint y: 239, endPoint x: 29, endPoint y: 245, distance: 111.0
click at [29, 245] on div "COLESTEROL" at bounding box center [584, 244] width 1121 height 35
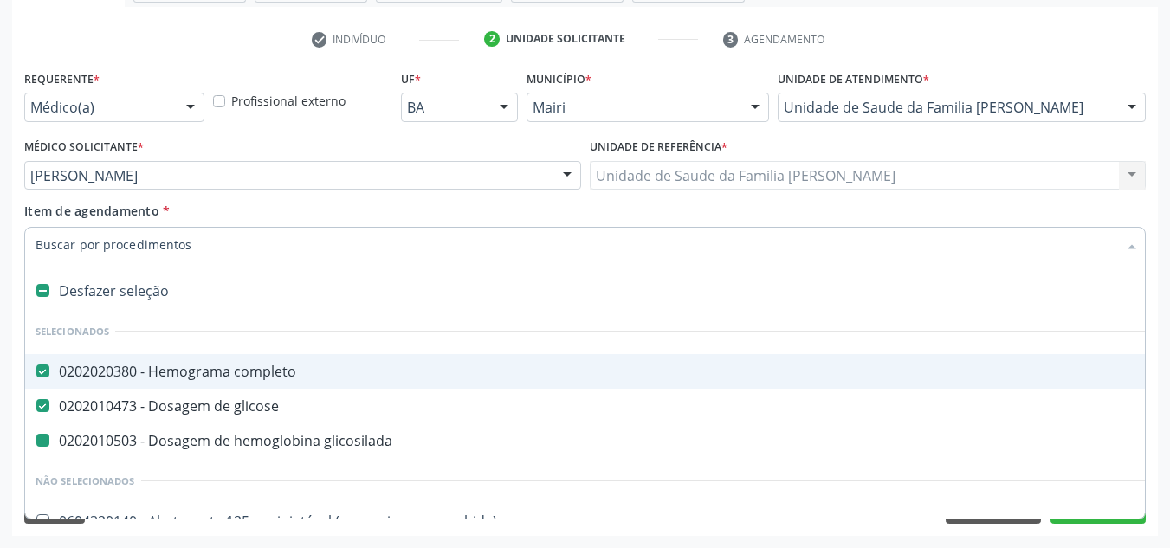
type input "T"
checkbox glicosilada "false"
type input "TR"
checkbox completo "false"
checkbox clínico "true"
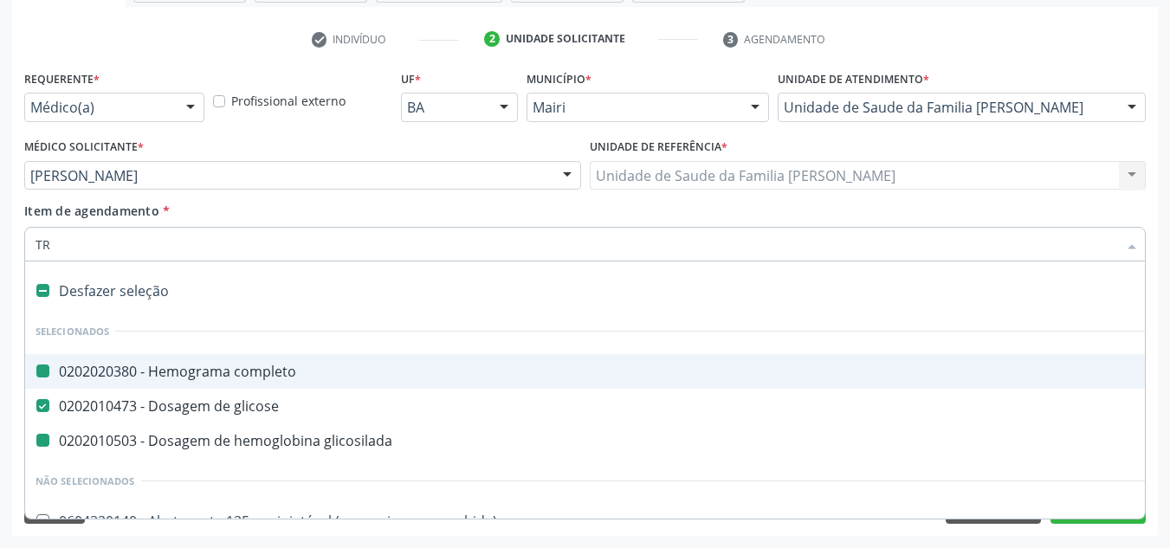
checkbox cardiovascular "true"
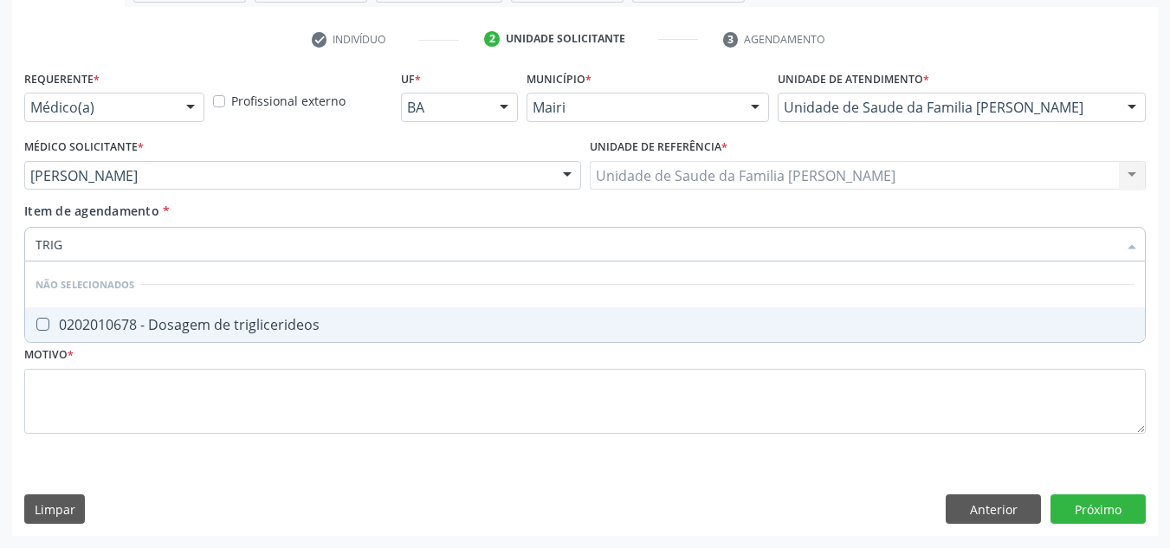
type input "TRIGL"
click at [34, 319] on div at bounding box center [31, 325] width 13 height 14
checkbox triglicerideos "true"
drag, startPoint x: 106, startPoint y: 251, endPoint x: 21, endPoint y: 260, distance: 85.3
click at [21, 260] on div "Item de agendamento * TRIGL Desfazer seleção Não selecionados 0202010678 - Dosa…" at bounding box center [585, 235] width 1130 height 67
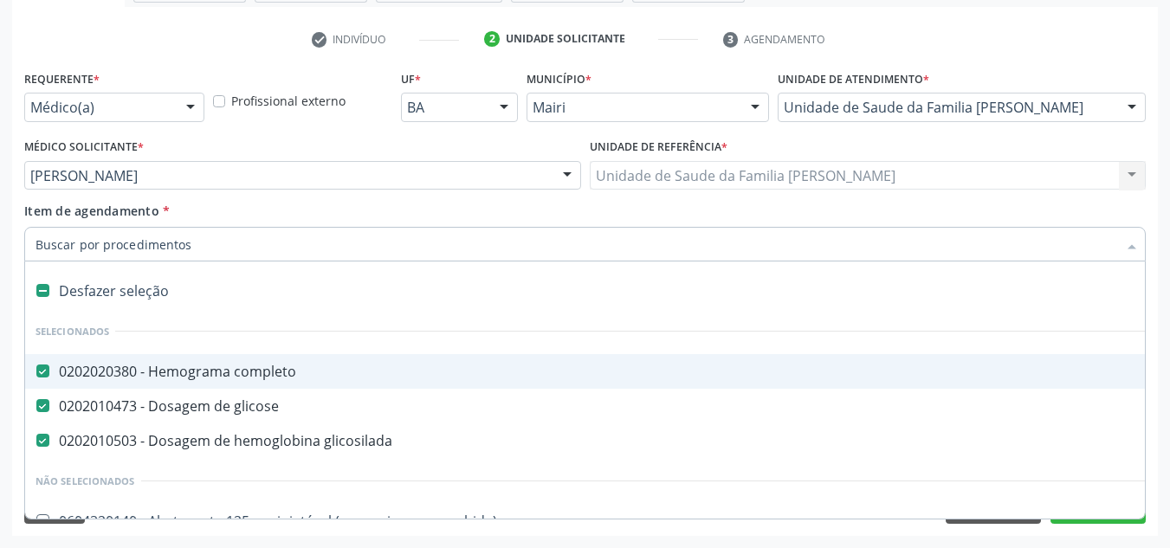
click at [87, 256] on input "Item de agendamento *" at bounding box center [575, 244] width 1081 height 35
type input "BI"
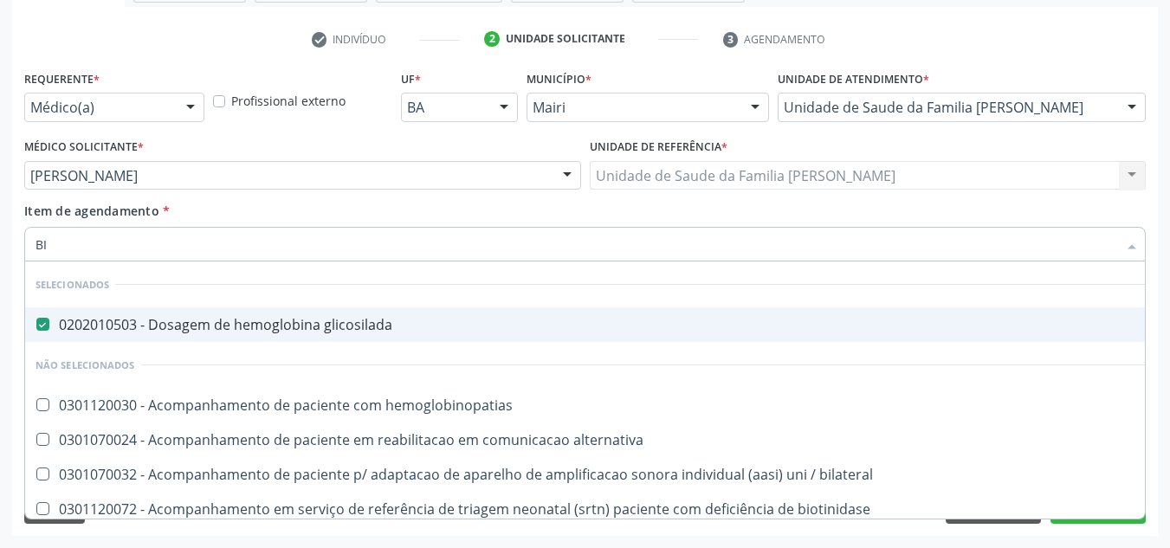
checkbox hemoglobinopatias "false"
type input "BIL"
checkbox glicosilada "false"
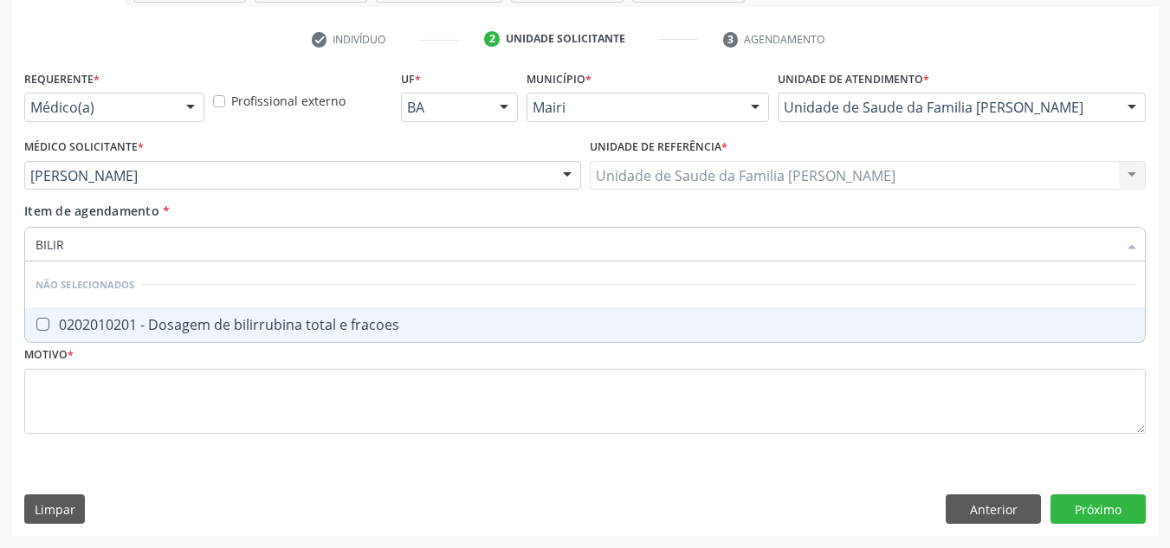
type input "BILIRR"
click at [61, 326] on div "0202010201 - Dosagem de bilirrubina total e fracoes" at bounding box center [584, 325] width 1099 height 14
checkbox fracoes "true"
drag, startPoint x: 110, startPoint y: 253, endPoint x: 23, endPoint y: 252, distance: 86.6
click at [23, 252] on div "Item de agendamento * BILIRR Desfazer seleção Não selecionados 0202010201 - Dos…" at bounding box center [585, 235] width 1130 height 67
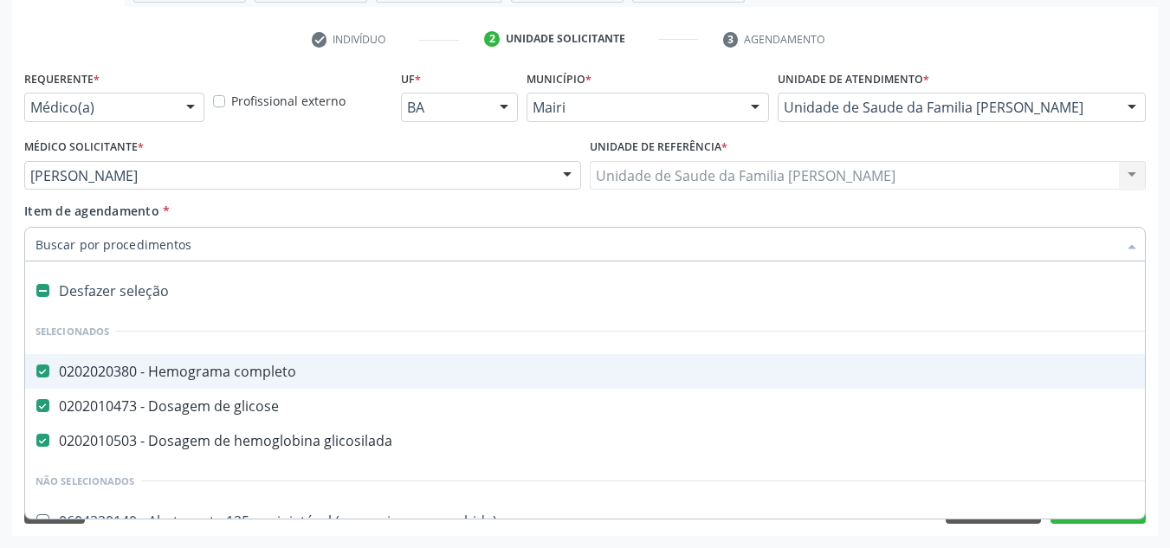
type input "S"
checkbox adolescente\) "true"
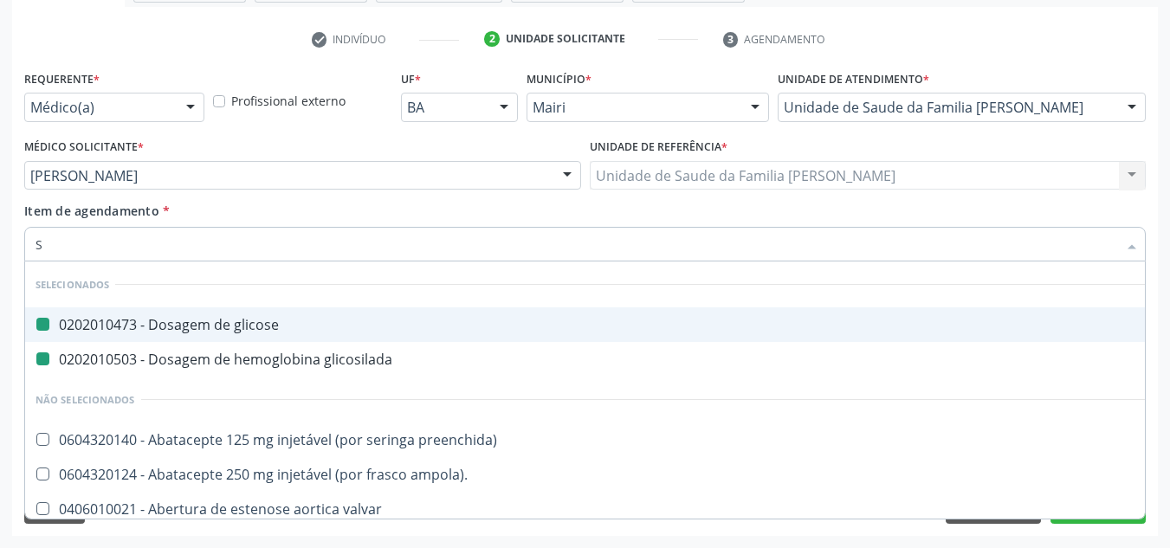
type input "SO"
checkbox glicose "false"
checkbox glicosilada "false"
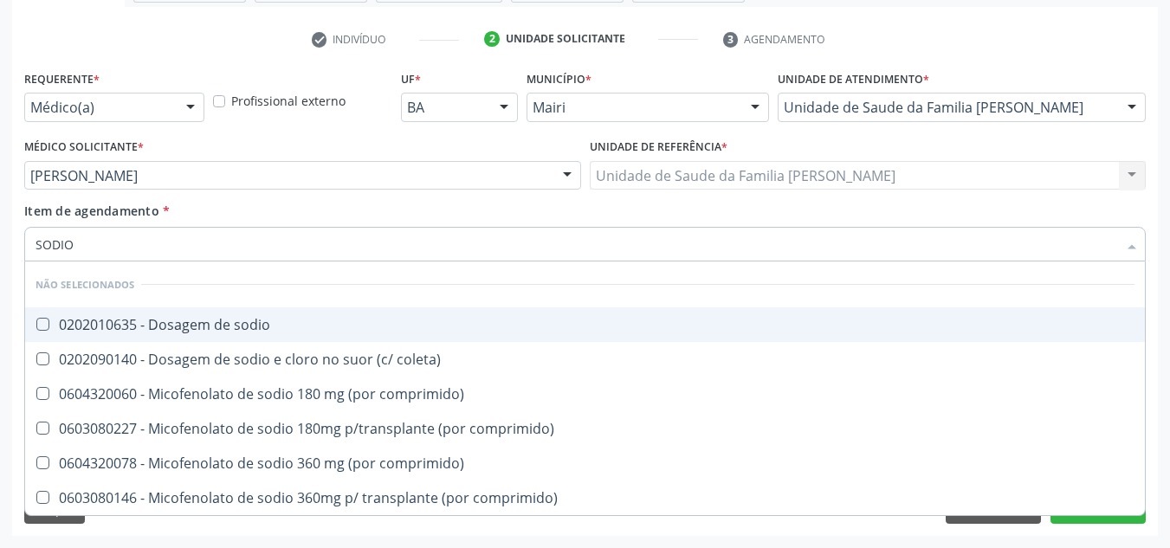
type input "SODIO"
click at [42, 321] on sodio at bounding box center [42, 324] width 13 height 13
click at [36, 321] on sodio "checkbox" at bounding box center [30, 324] width 11 height 11
checkbox sodio "true"
drag, startPoint x: 119, startPoint y: 242, endPoint x: 35, endPoint y: 248, distance: 84.3
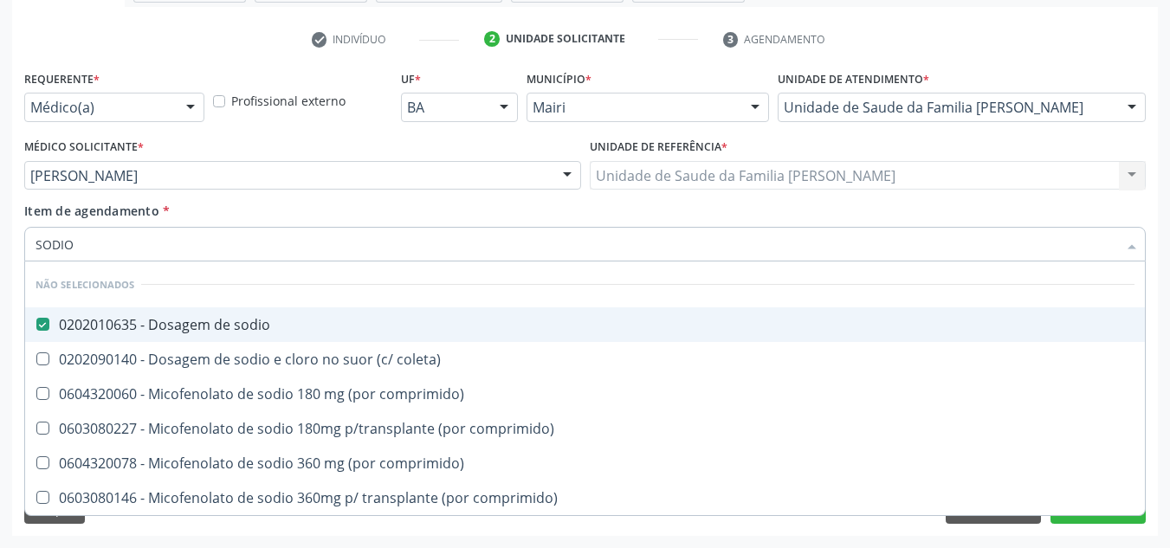
click at [35, 248] on input "SODIO" at bounding box center [575, 244] width 1081 height 35
checkbox coleta\) "true"
checkbox comprimido\) "true"
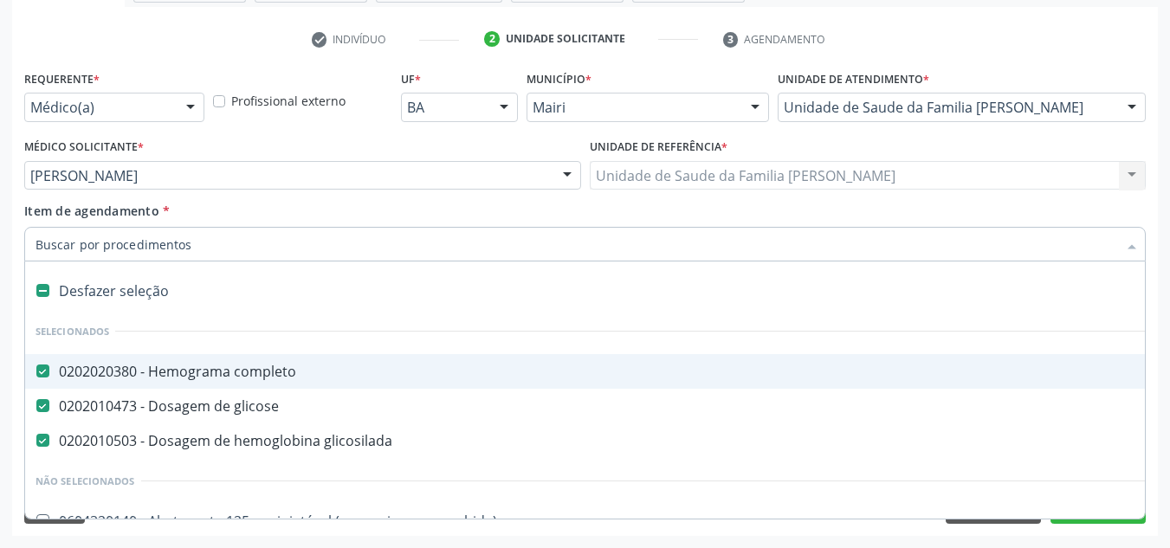
type input "P"
checkbox glicosilada "false"
checkbox aorto-pulmonar "true"
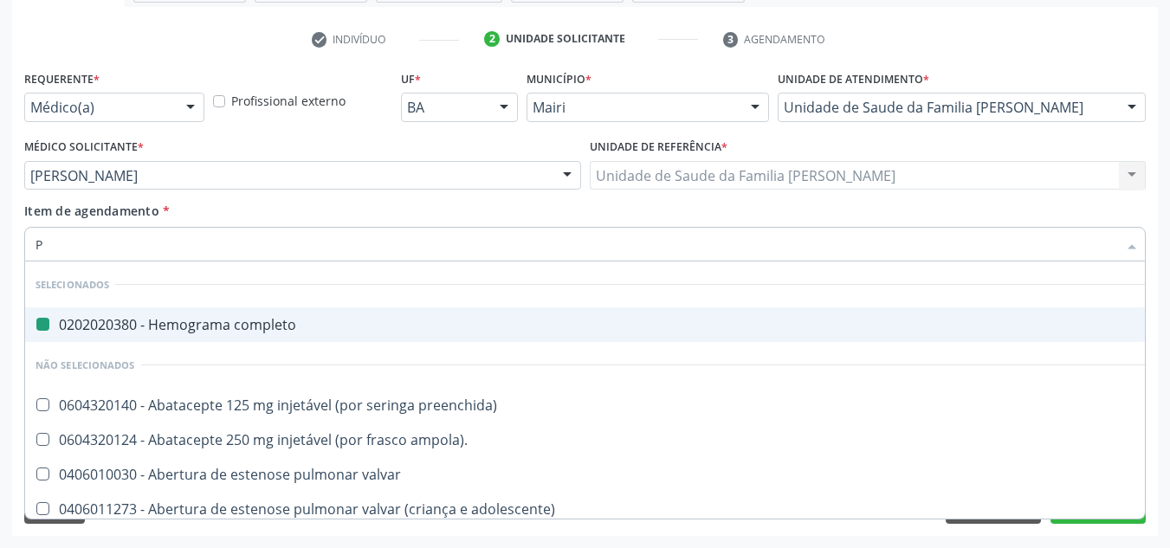
type input "PO"
checkbox completo "false"
checkbox \(tgp\) "false"
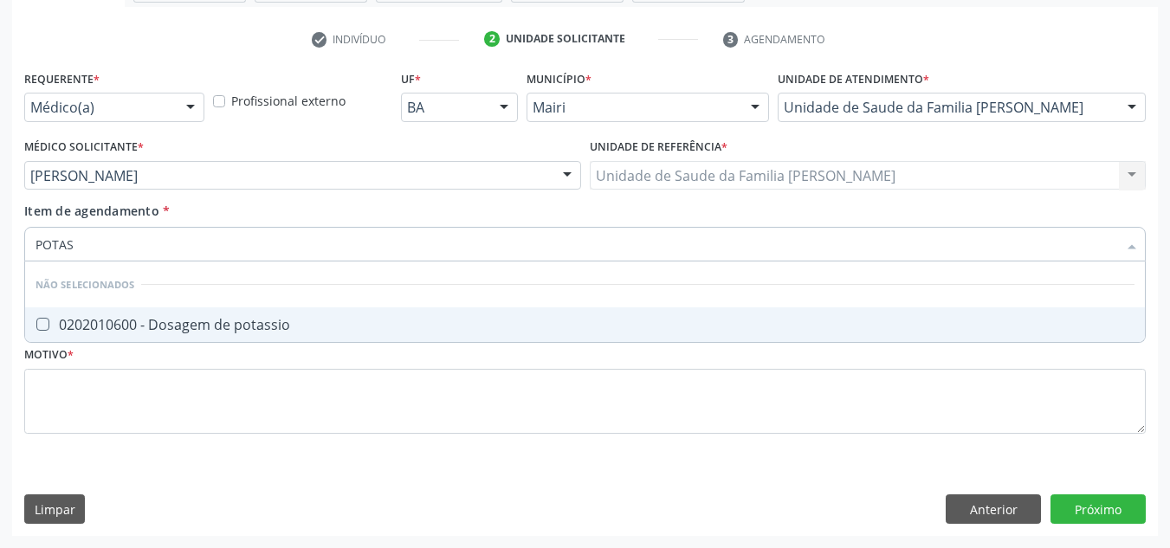
type input "POTASS"
click at [46, 323] on potassio at bounding box center [42, 324] width 13 height 13
click at [36, 323] on potassio "checkbox" at bounding box center [30, 324] width 11 height 11
checkbox potassio "true"
drag, startPoint x: 109, startPoint y: 235, endPoint x: 15, endPoint y: 235, distance: 94.4
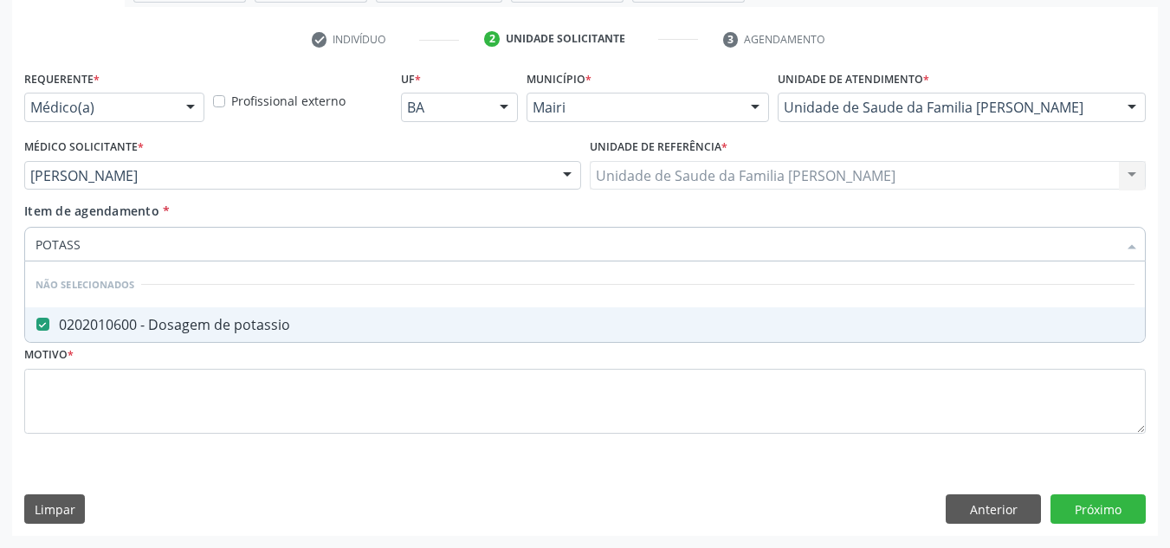
click at [24, 241] on div "POTASS" at bounding box center [584, 244] width 1121 height 35
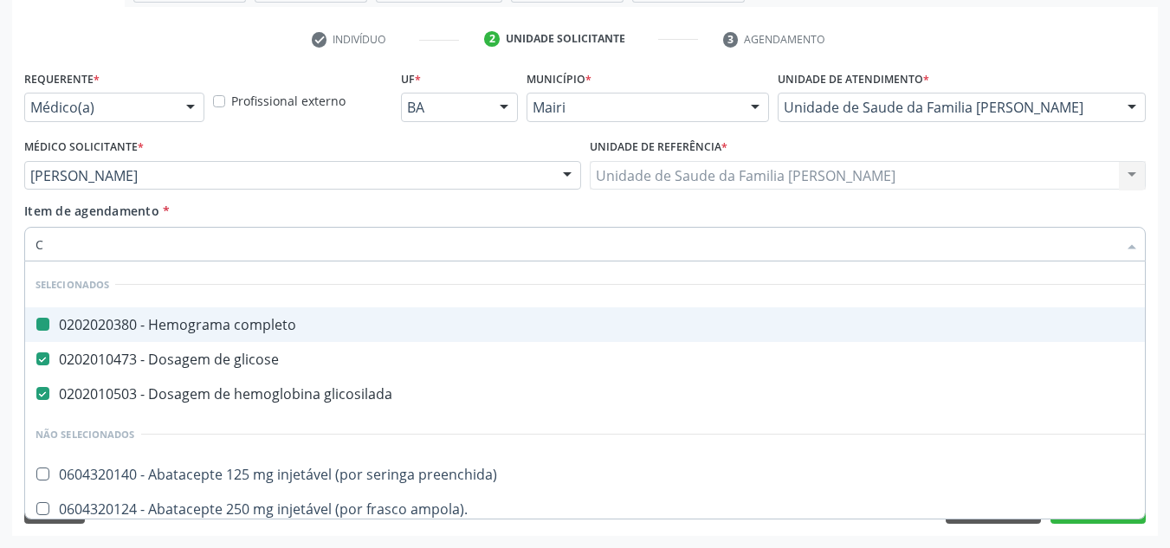
type input "CA"
checkbox completo "false"
checkbox glicose "false"
checkbox glicosilada "false"
checkbox imagens\) "true"
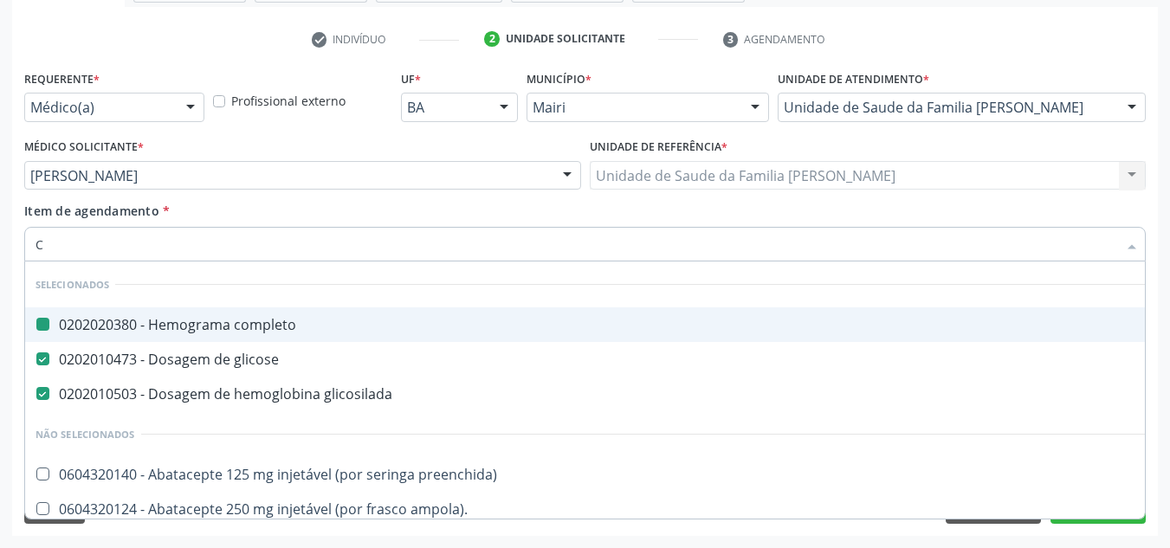
checkbox biliares "true"
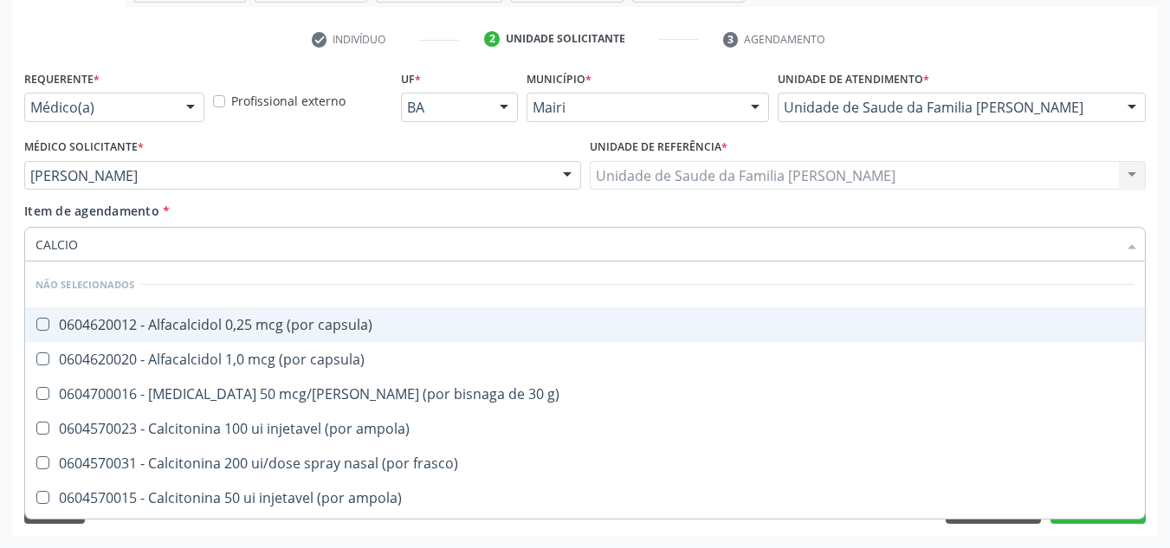
type input "CALCIO"
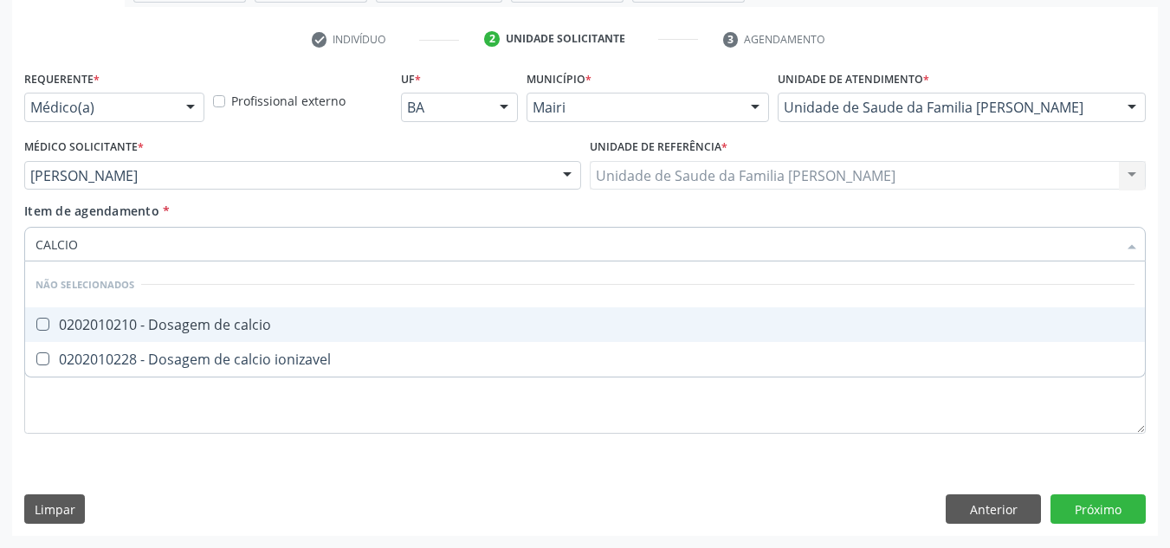
click at [53, 326] on div "0202010210 - Dosagem de calcio" at bounding box center [584, 325] width 1099 height 14
checkbox calcio "true"
drag, startPoint x: 134, startPoint y: 244, endPoint x: 20, endPoint y: 248, distance: 114.3
click at [21, 250] on div "Item de agendamento * CALCIO Desfazer seleção Não selecionados 0202010210 - Dos…" at bounding box center [585, 235] width 1130 height 67
checkbox ionizavel "true"
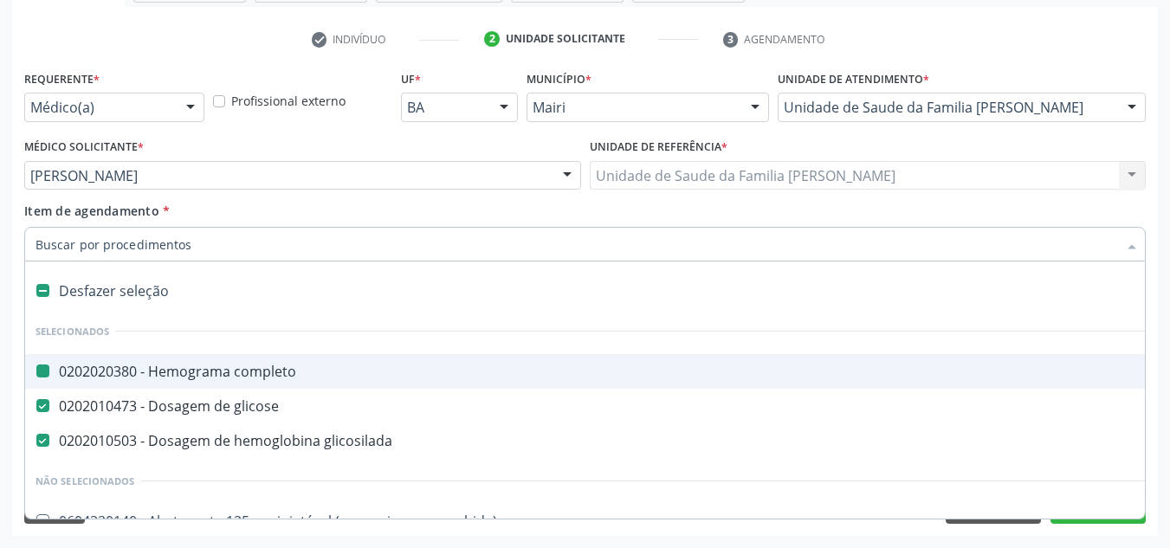
type input "V"
checkbox completo "false"
checkbox glicose "false"
checkbox glicosilada "false"
checkbox bexiga "true"
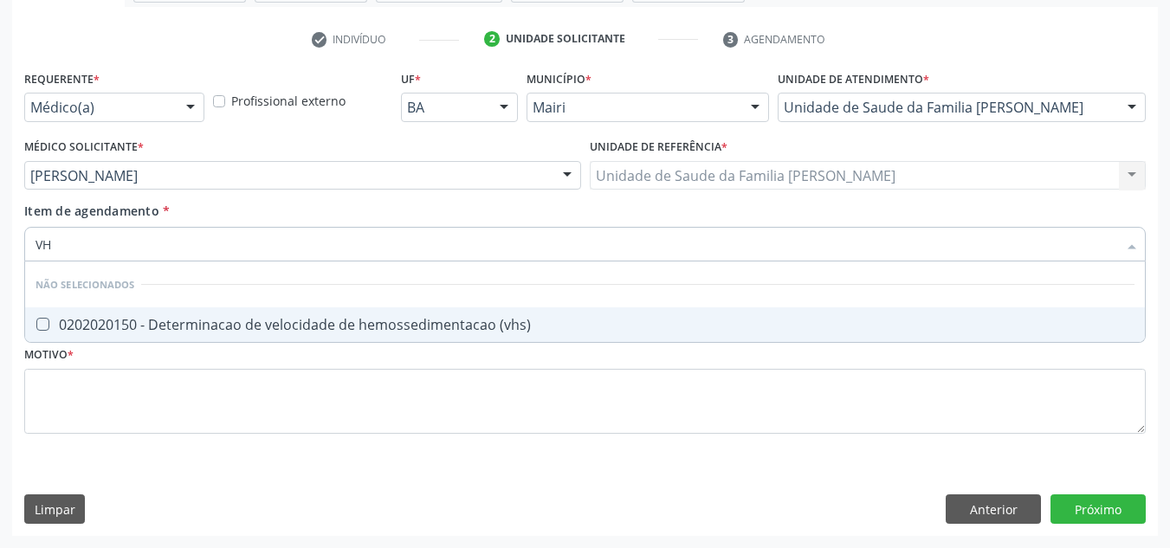
type input "VHS"
click at [59, 319] on div "0202020150 - Determinacao de velocidade de hemossedimentacao (vhs)" at bounding box center [584, 325] width 1099 height 14
checkbox \(vhs\) "true"
drag, startPoint x: 125, startPoint y: 255, endPoint x: 28, endPoint y: 247, distance: 97.3
click at [28, 247] on div "VHS" at bounding box center [584, 244] width 1121 height 35
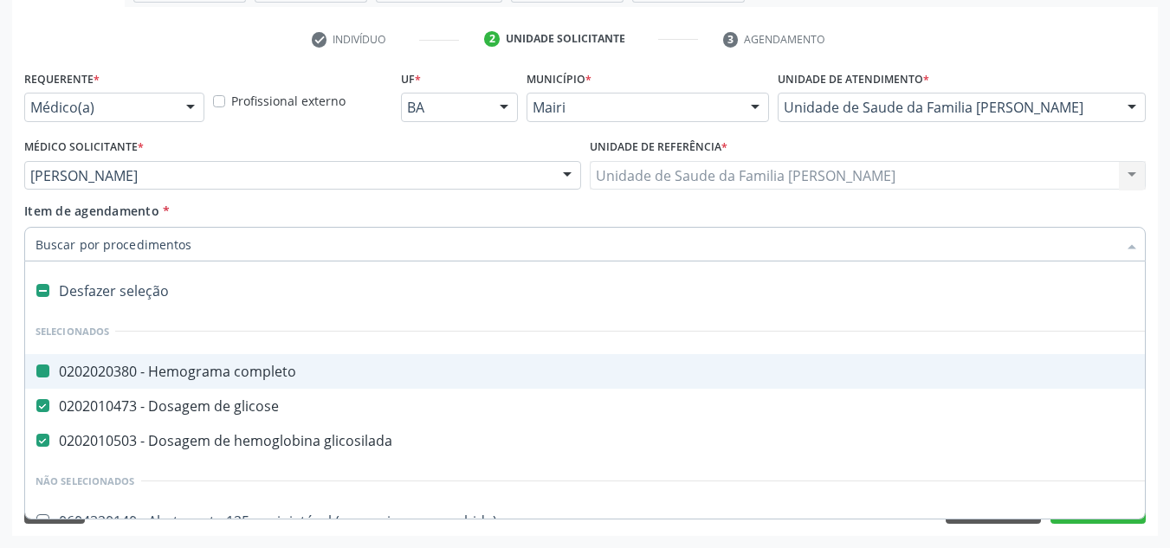
type input "U"
checkbox completo "false"
checkbox glicose "false"
checkbox glicosilada "false"
checkbox herpesvirus "true"
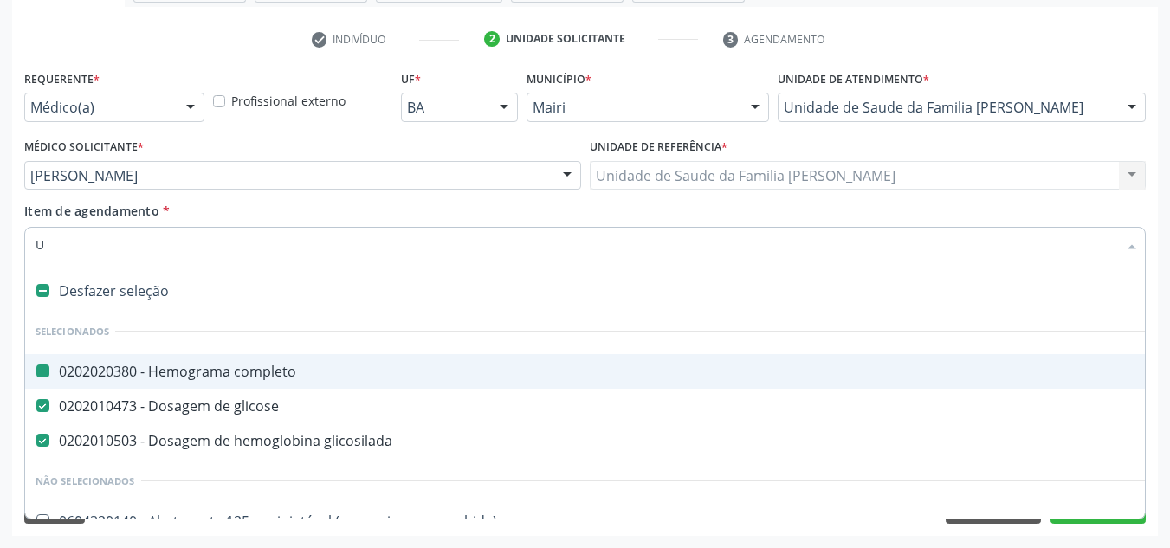
checkbox temporário "true"
checkbox transfusao "true"
checkbox automatica\) "true"
checkbox hla-b "true"
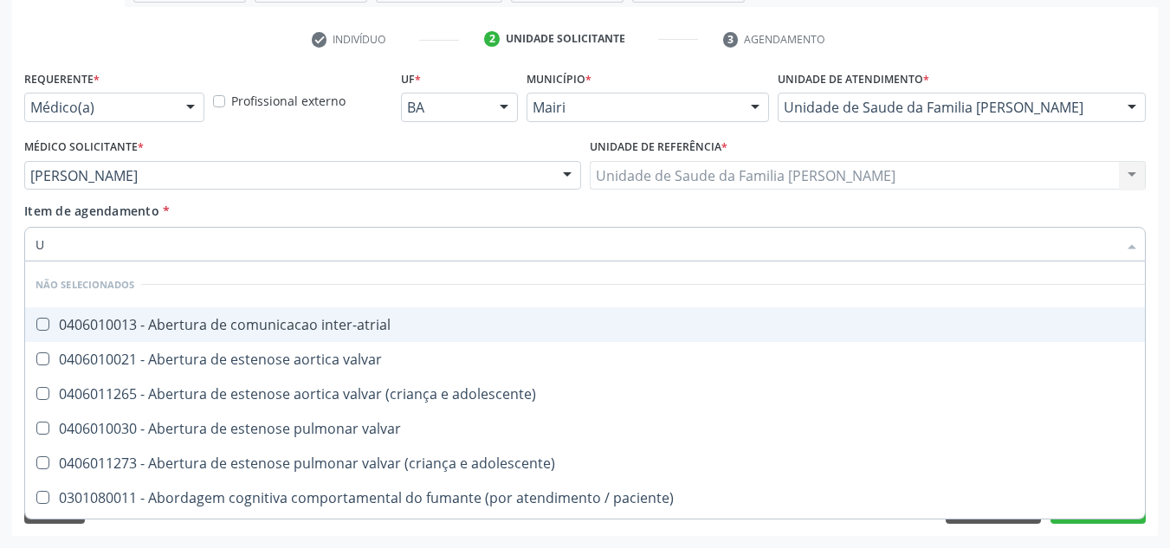
type input "UR"
checkbox lisa "true"
checkbox nivel "true"
type input "URI"
checkbox b "true"
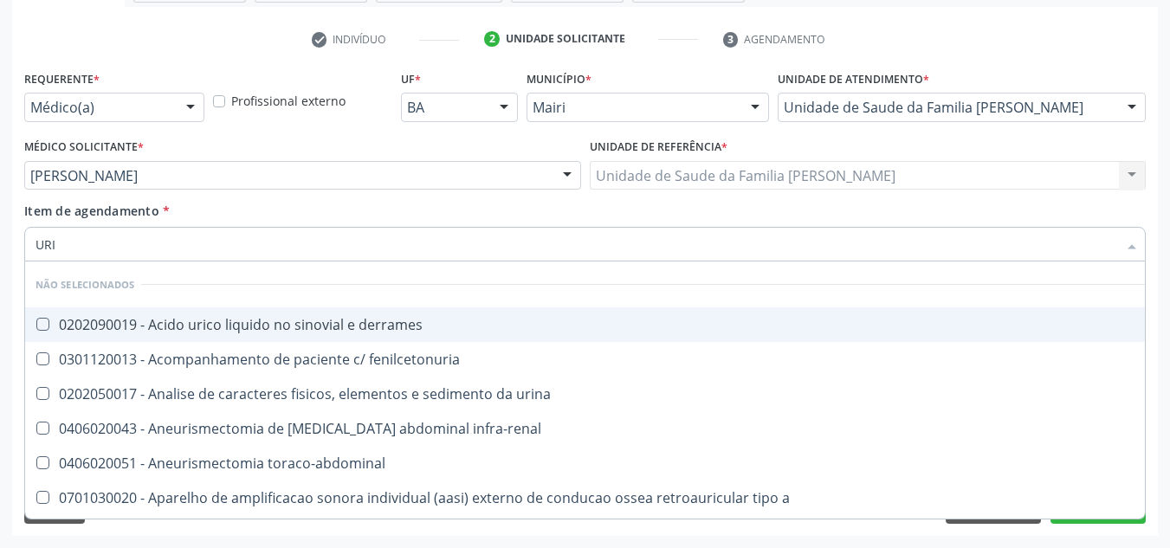
type input "URIN"
checkbox urico "false"
type input "URINA"
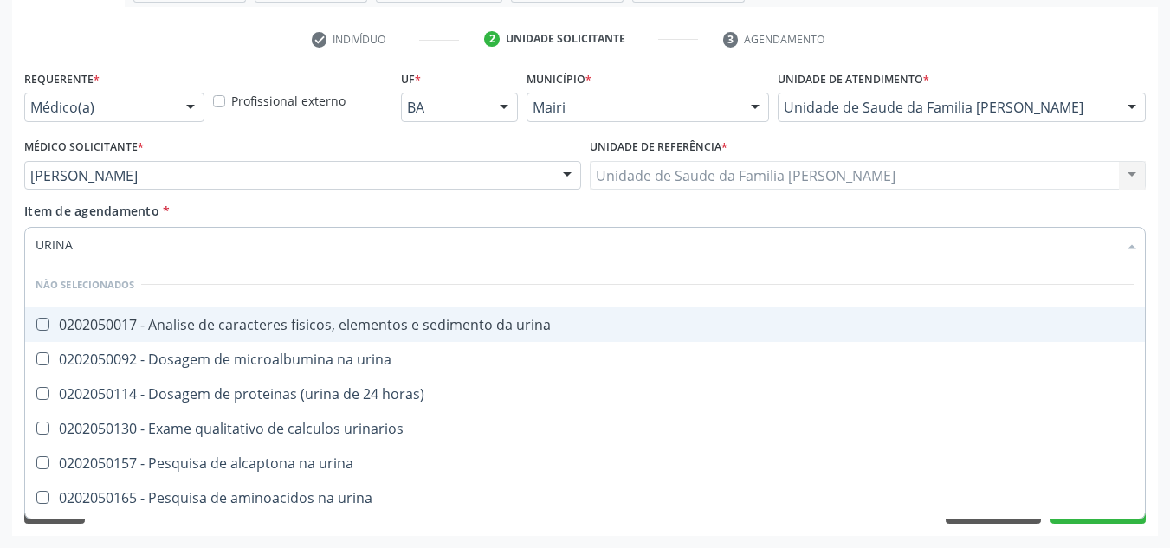
click at [46, 324] on urina at bounding box center [42, 324] width 13 height 13
click at [36, 324] on urina "checkbox" at bounding box center [30, 324] width 11 height 11
checkbox urina "true"
drag, startPoint x: 111, startPoint y: 250, endPoint x: 18, endPoint y: 247, distance: 92.7
click at [18, 247] on div "Requerente * Médico(a) Médico(a) Enfermeiro(a) Paciente Nenhum resultado encont…" at bounding box center [584, 301] width 1145 height 470
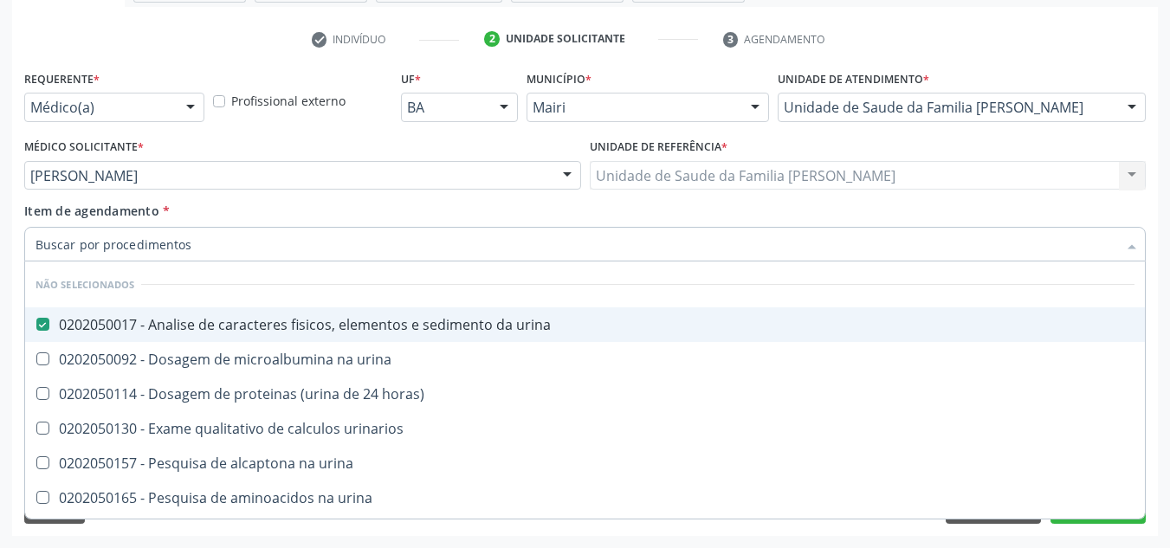
checkbox urina "true"
checkbox horas\) "true"
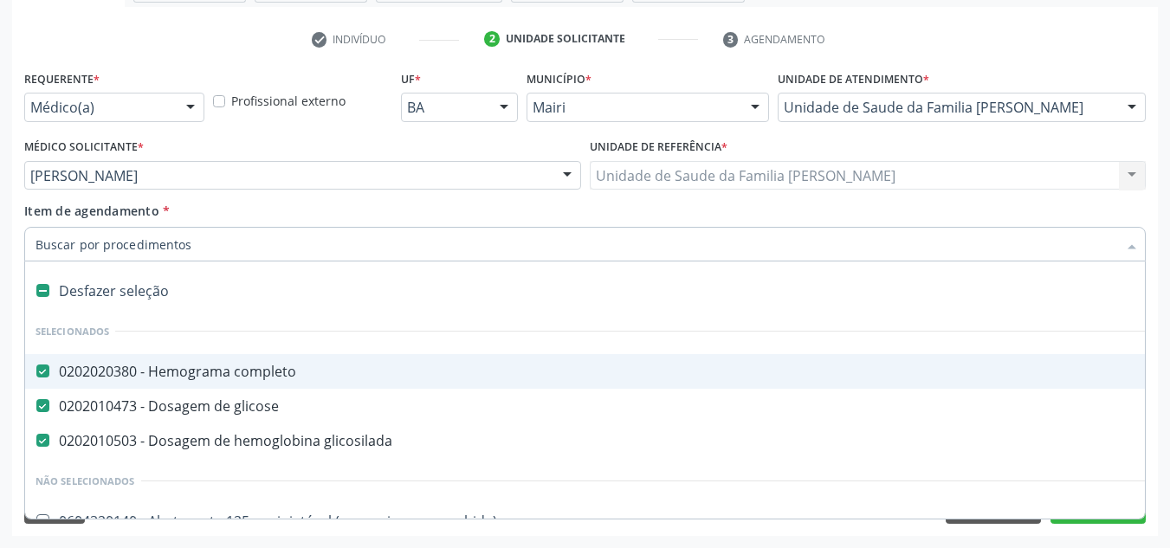
type input "L"
checkbox Amnioscopia "true"
checkbox urina "false"
checkbox iris "true"
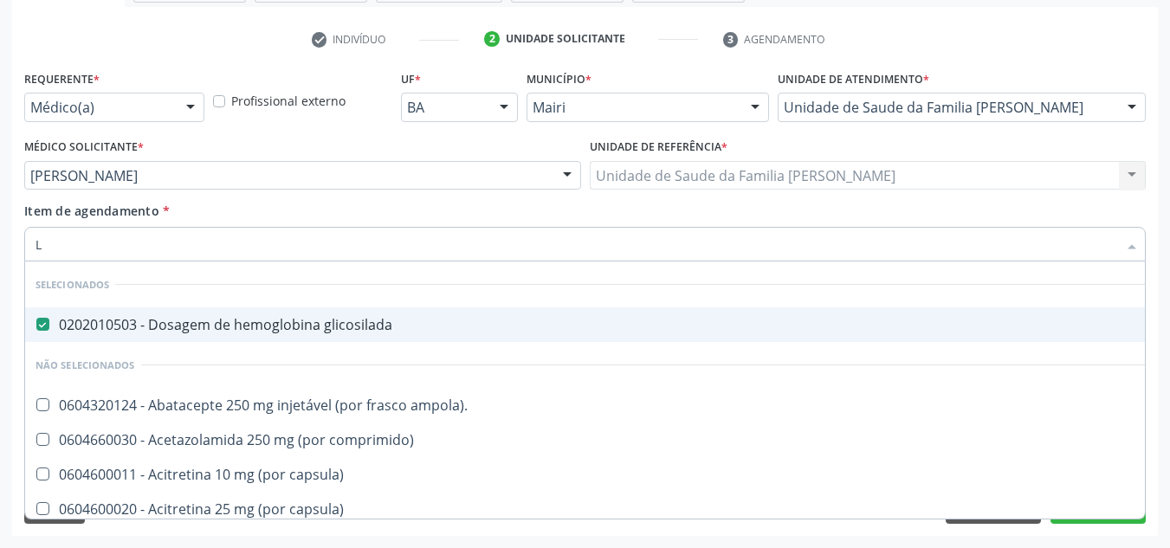
type input "LA"
checkbox ampola\)\ "false"
checkbox híbrida "false"
checkbox \(tgo\) "true"
checkbox plasmodio "false"
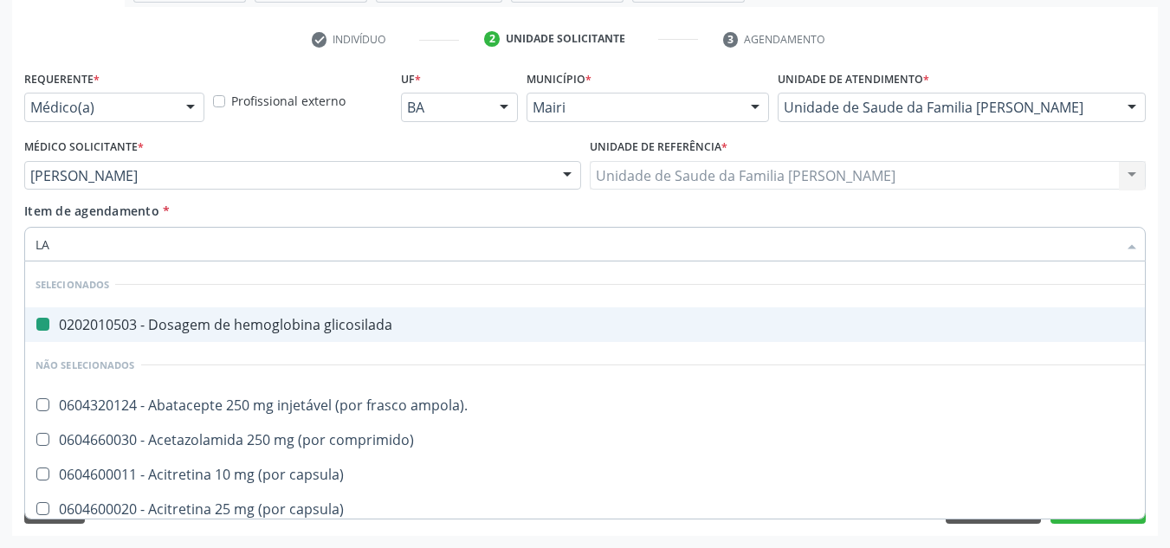
type input "LAR"
checkbox glicosilada "false"
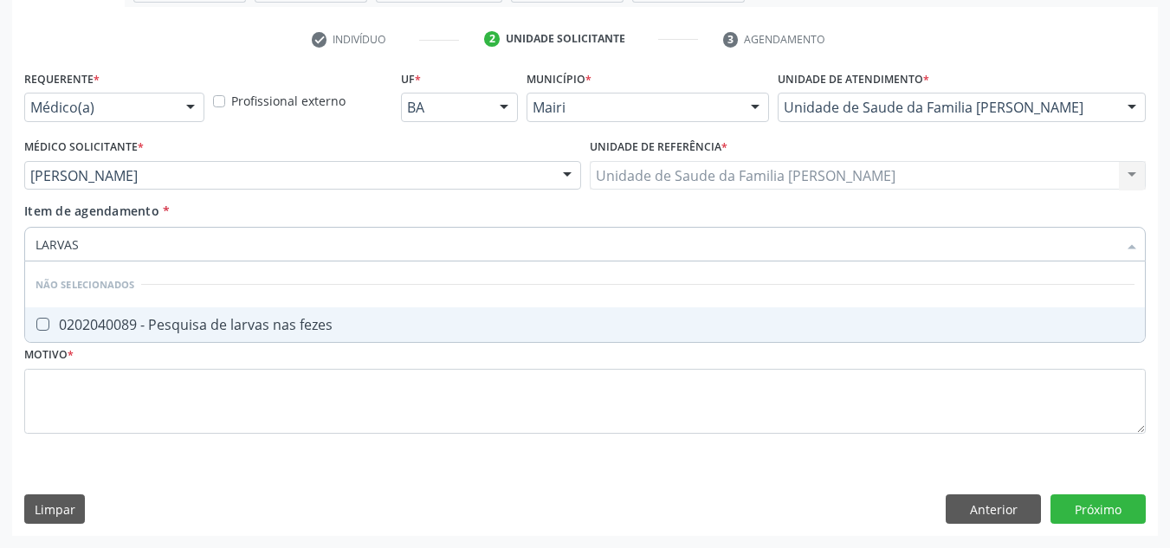
type input "LARVAS"
click at [88, 319] on div "0202040089 - Pesquisa de larvas nas fezes" at bounding box center [584, 325] width 1099 height 14
checkbox fezes "true"
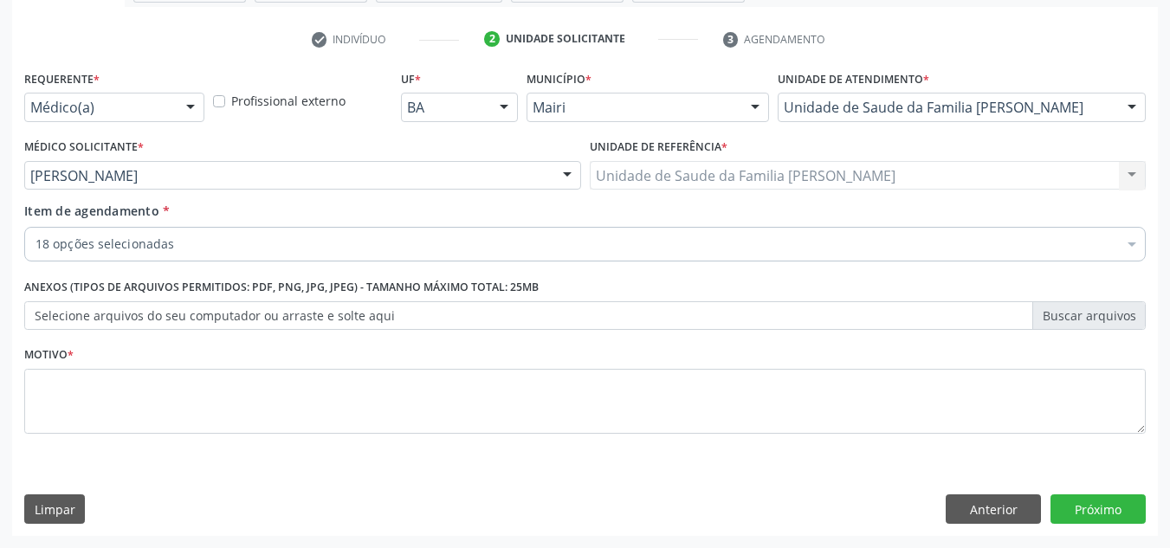
click at [85, 235] on div "Item de agendamento * 18 opções selecionadas Desfazer seleção Selecionados 0202…" at bounding box center [584, 229] width 1121 height 55
drag, startPoint x: 91, startPoint y: 236, endPoint x: 78, endPoint y: 239, distance: 13.2
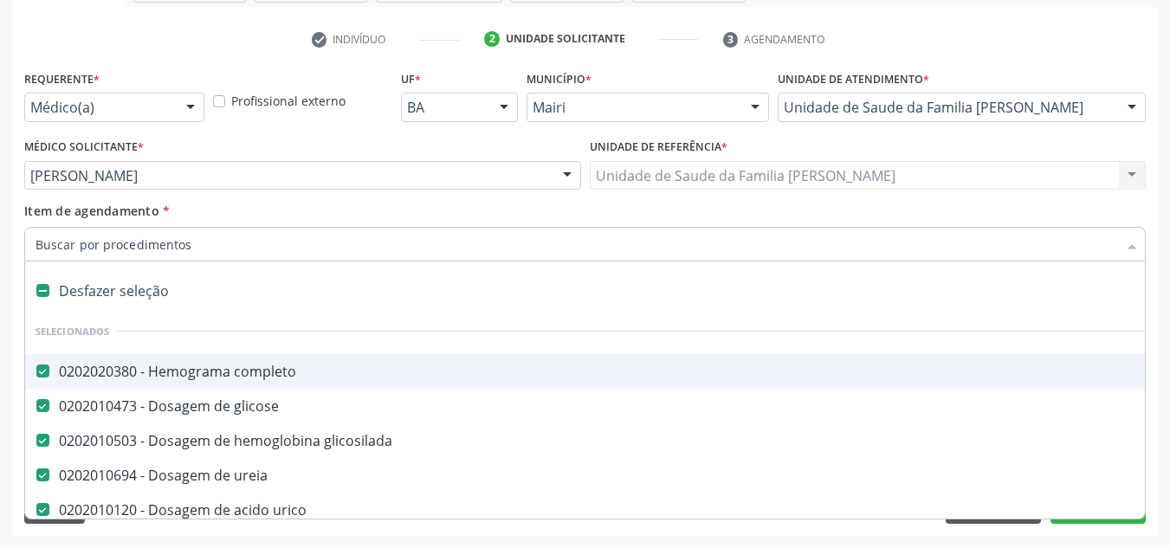
type input "T"
checkbox sodio "false"
checkbox potassio "false"
checkbox calcio "false"
checkbox \(vhs\) "false"
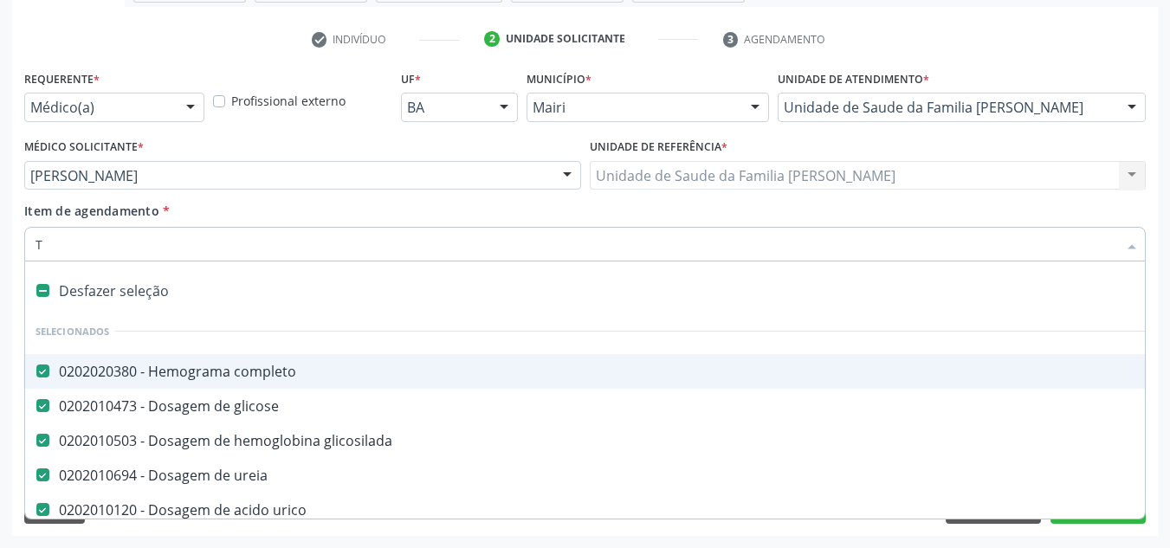
checkbox urina "false"
checkbox fezes "false"
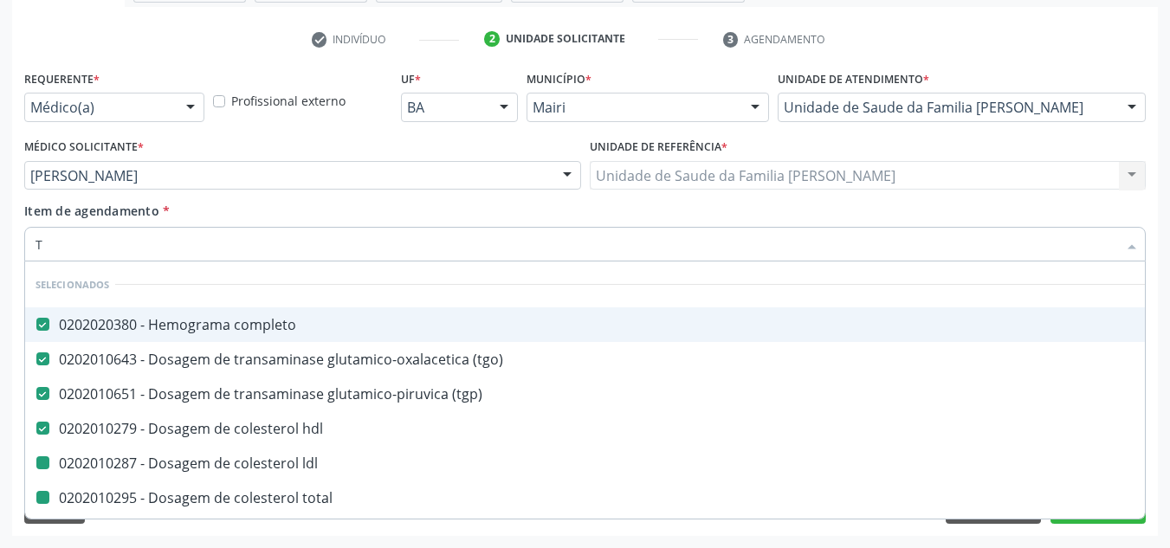
type input "TR"
checkbox ldl "false"
checkbox total "false"
checkbox triglicerideos "false"
checkbox fracoes "false"
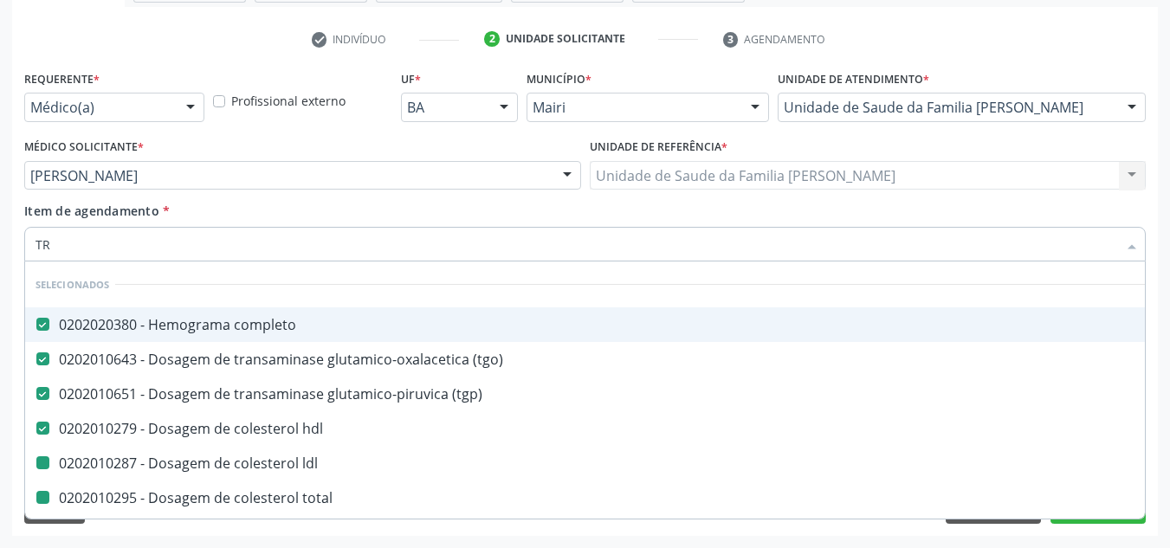
checkbox potassio "false"
checkbox \(vhs\) "false"
checkbox urina "false"
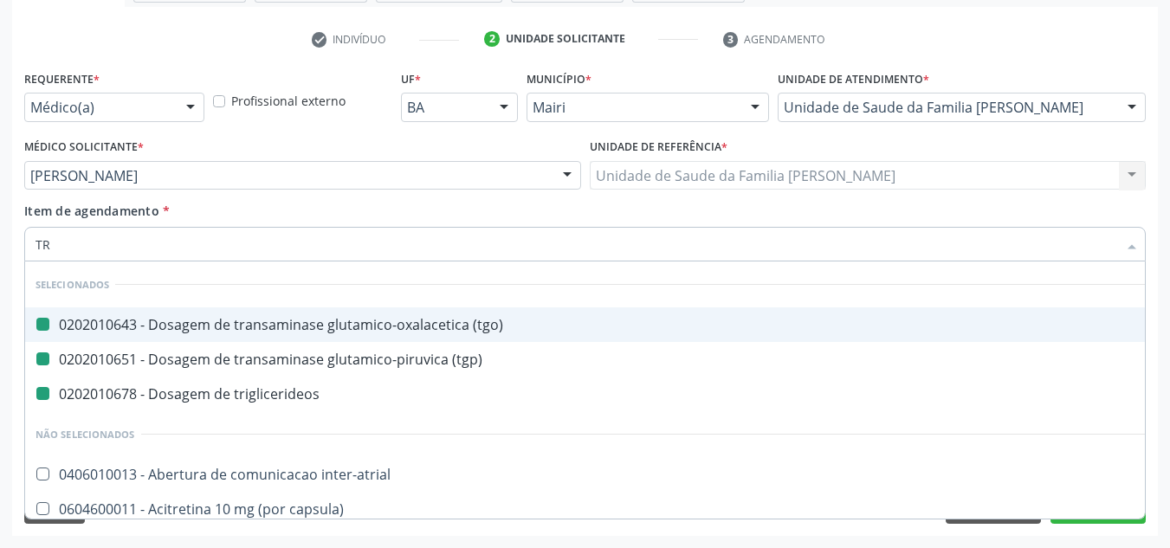
type input "TRO"
checkbox \(tgo\) "false"
checkbox \(tgp\) "false"
checkbox triglicerideos "false"
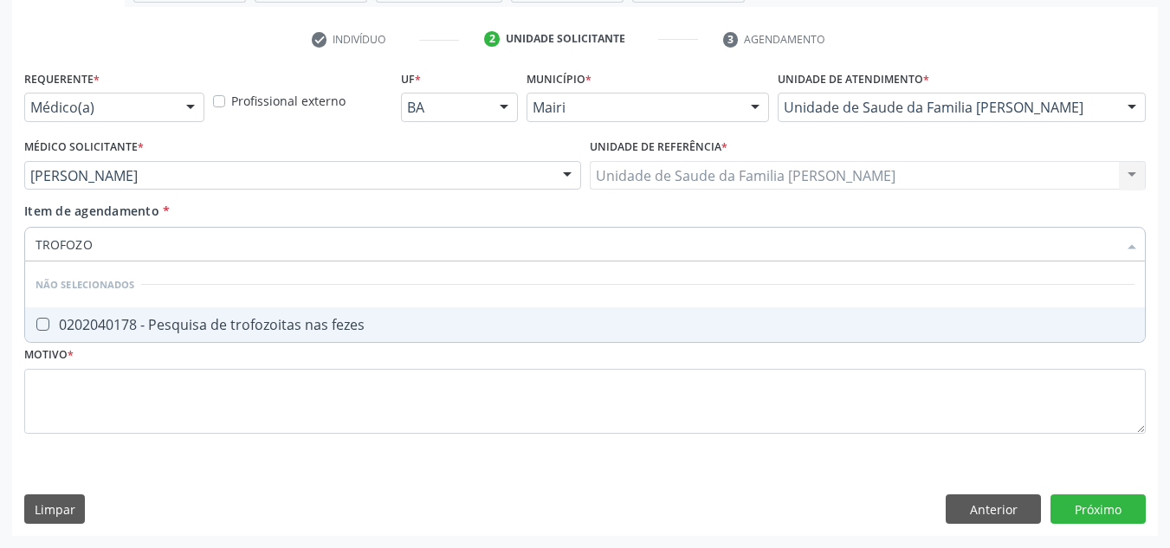
type input "TROFOZOI"
click at [116, 318] on div "0202040178 - Pesquisa de trofozoitas nas fezes" at bounding box center [584, 325] width 1099 height 14
checkbox fezes "true"
drag, startPoint x: 134, startPoint y: 243, endPoint x: 29, endPoint y: 249, distance: 104.9
click at [30, 249] on div "TROFOZOI" at bounding box center [584, 244] width 1121 height 35
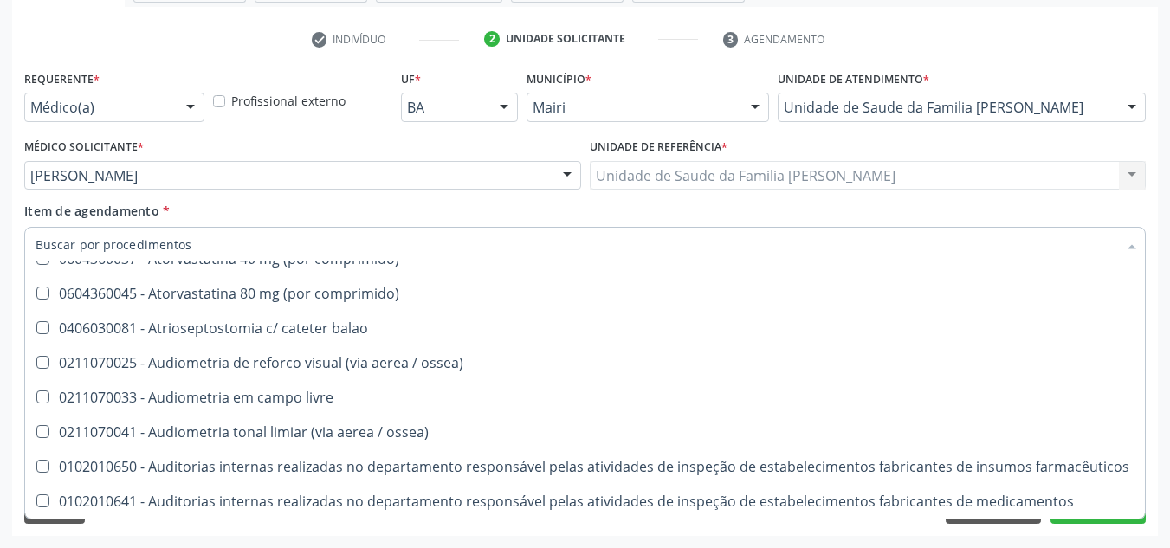
scroll to position [14913, 0]
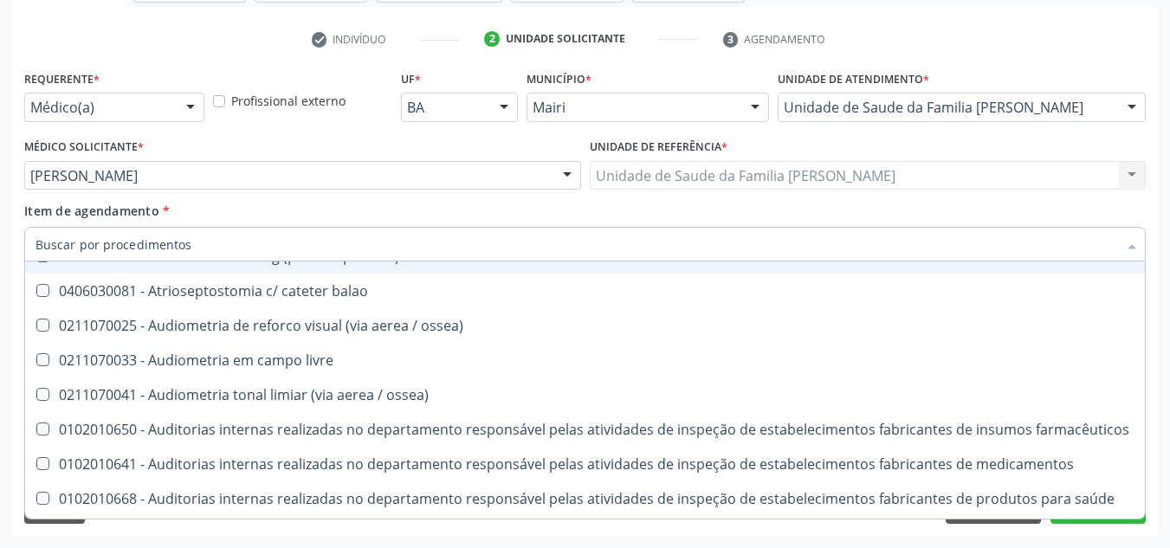
click at [177, 240] on input "Item de agendamento *" at bounding box center [575, 244] width 1081 height 35
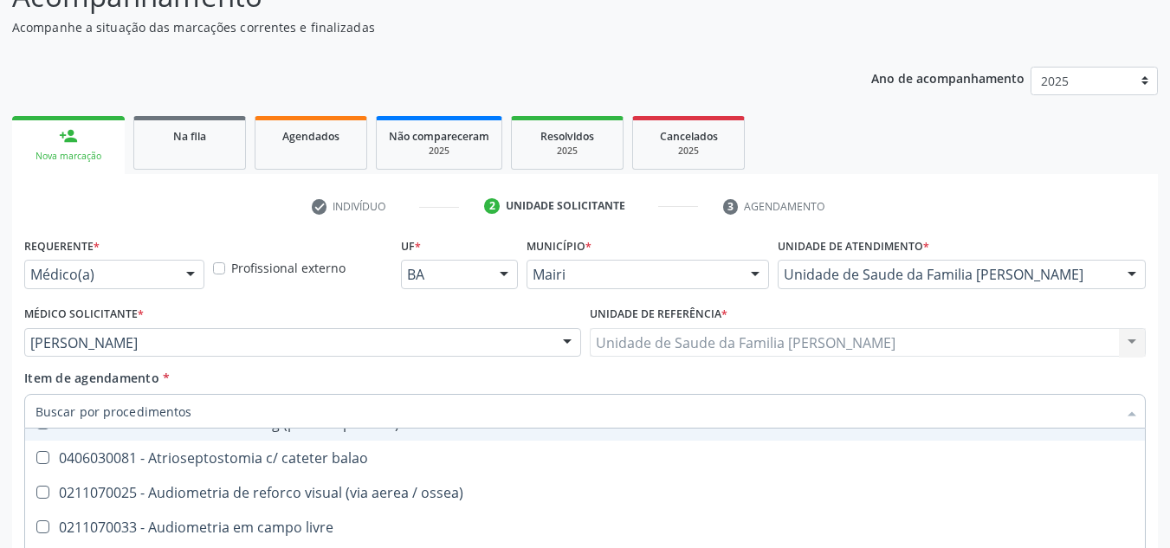
scroll to position [310, 0]
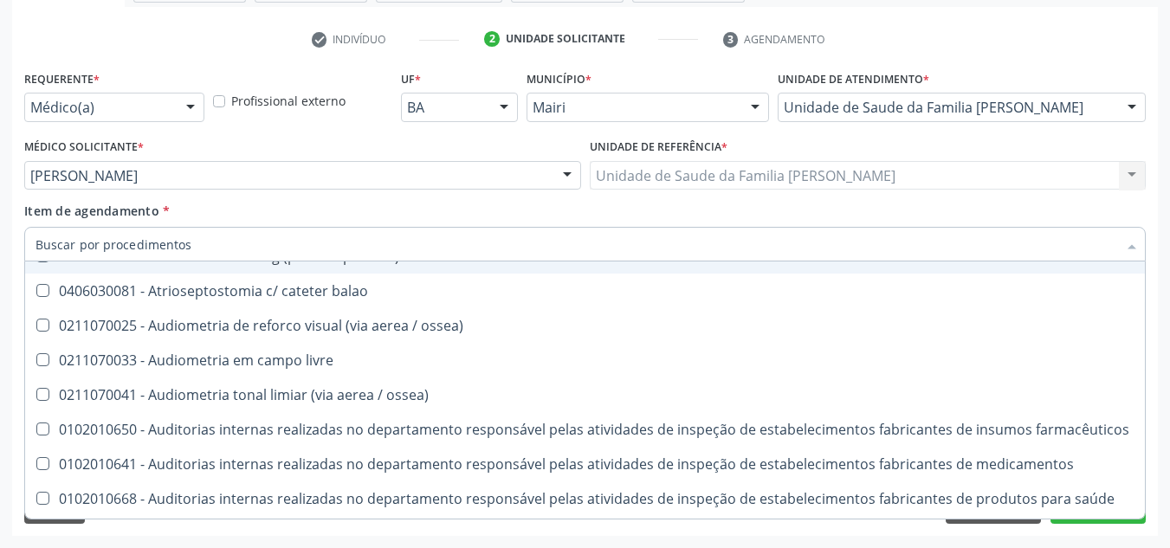
click at [8, 222] on div "Acompanhamento Acompanhe a situação das marcações correntes e finalizadas Relat…" at bounding box center [585, 166] width 1170 height 763
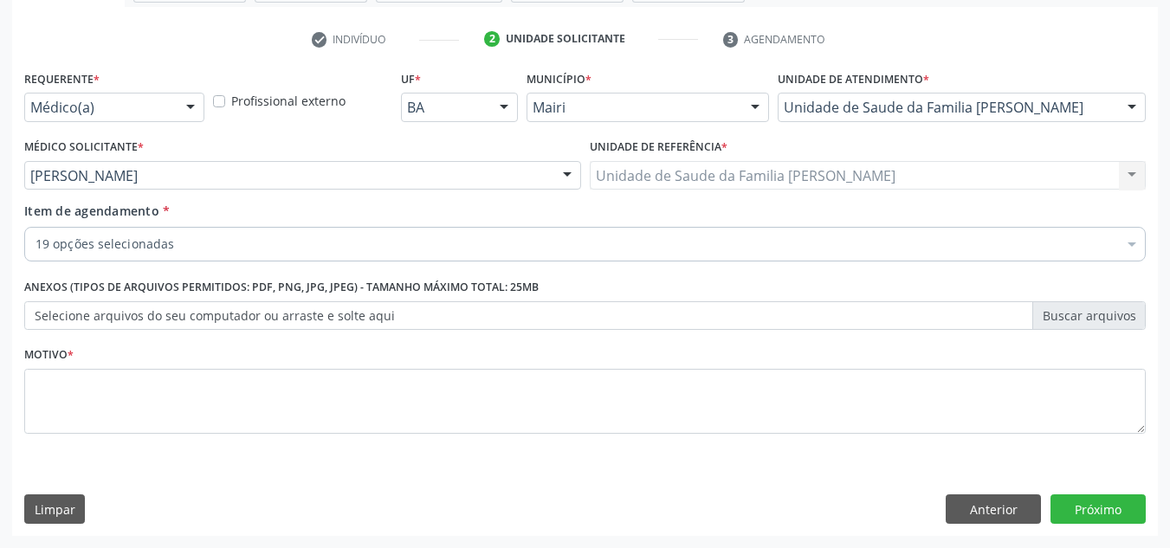
scroll to position [0, 0]
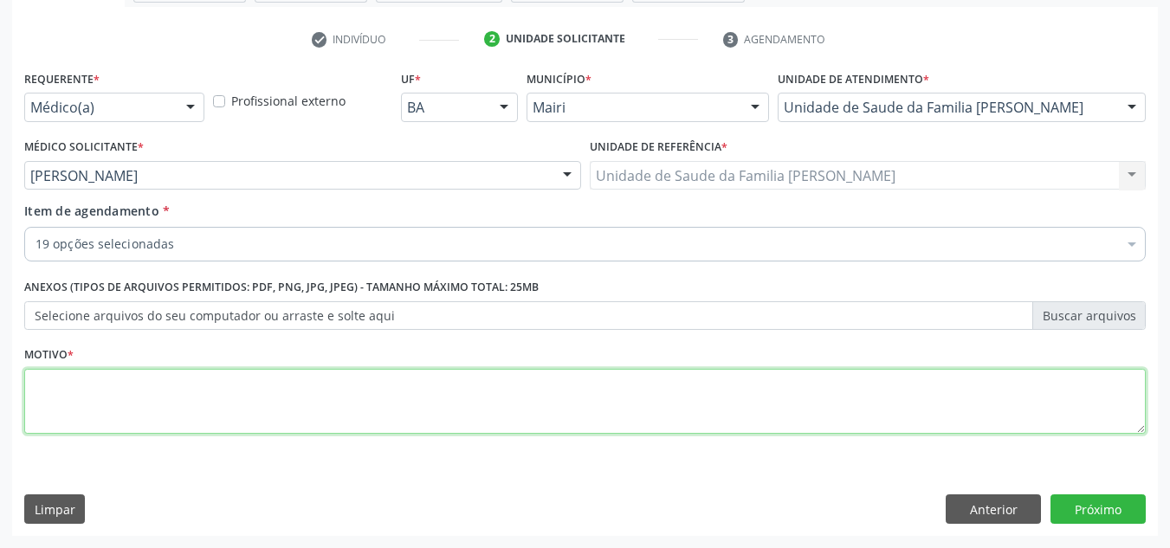
drag, startPoint x: 795, startPoint y: 397, endPoint x: 809, endPoint y: 384, distance: 19.1
click at [801, 390] on textarea at bounding box center [584, 402] width 1121 height 66
type textarea "AVALIAÇÃO"
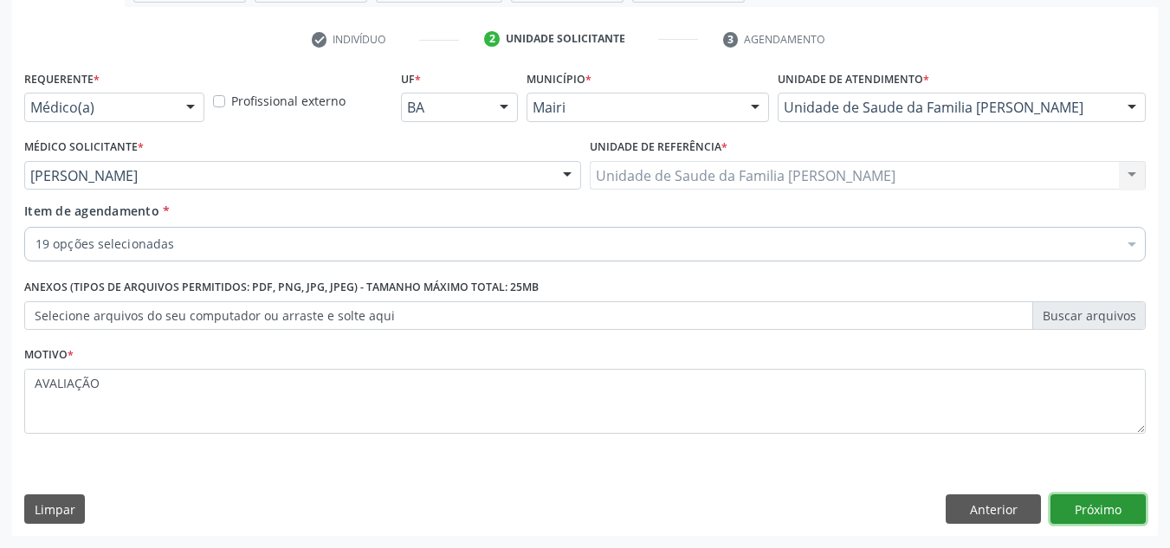
click at [1084, 512] on button "Próximo" at bounding box center [1097, 508] width 95 height 29
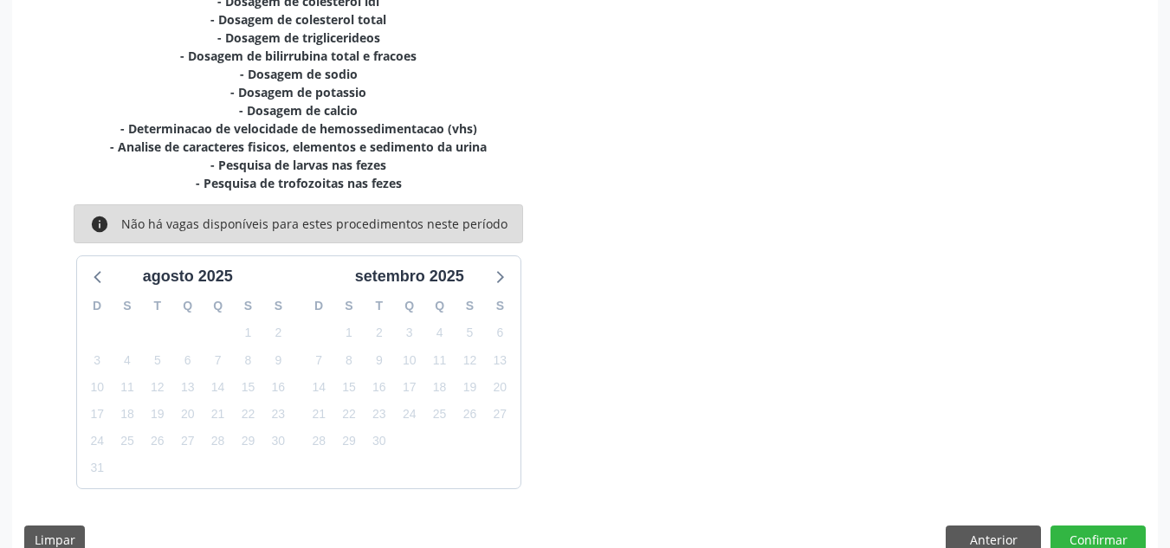
scroll to position [584, 0]
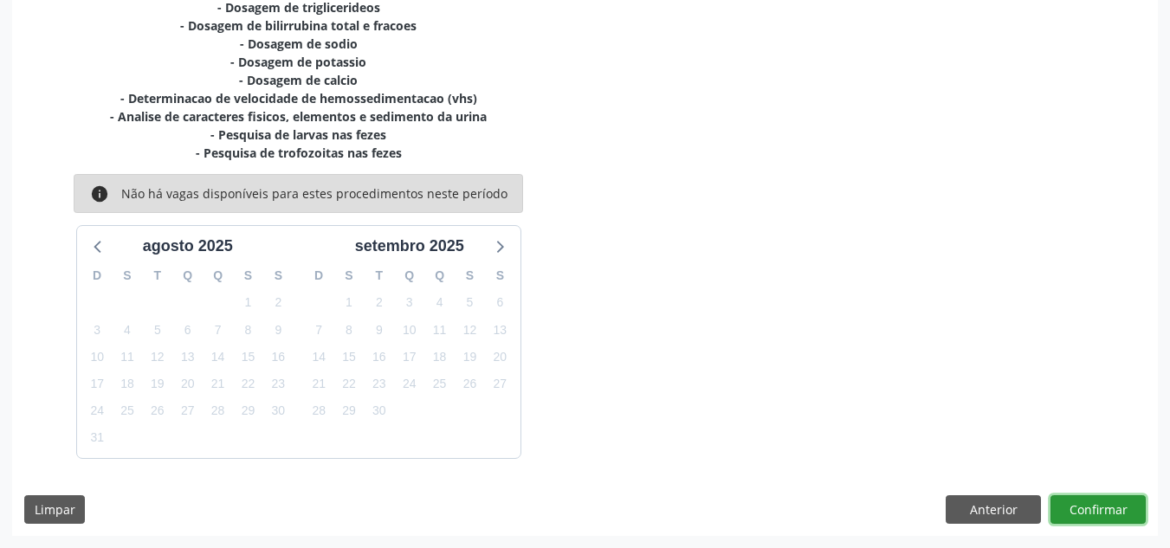
click at [1111, 496] on button "Confirmar" at bounding box center [1097, 509] width 95 height 29
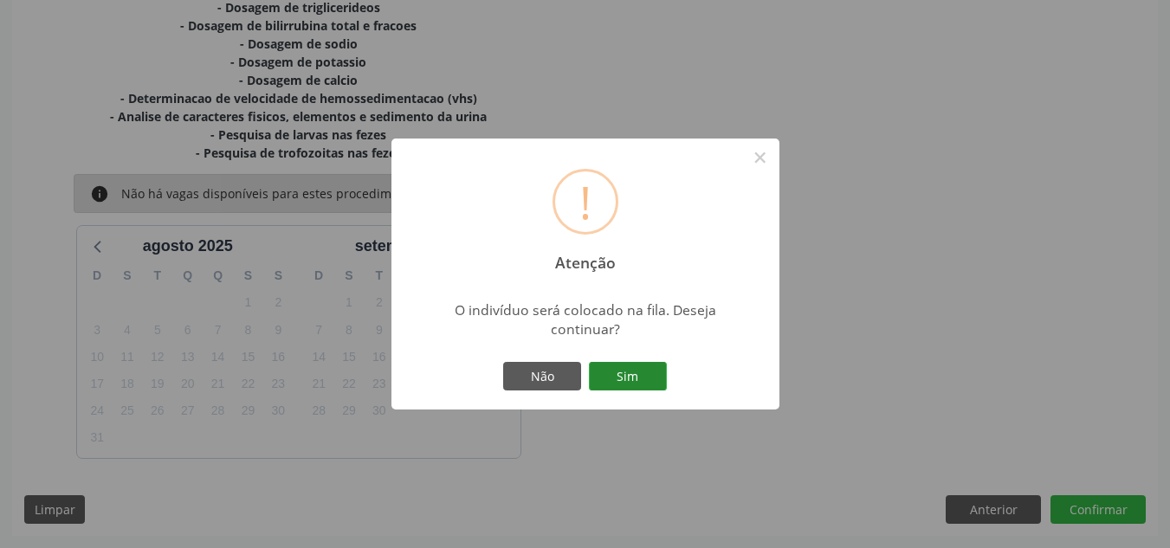
click at [652, 387] on button "Sim" at bounding box center [628, 376] width 78 height 29
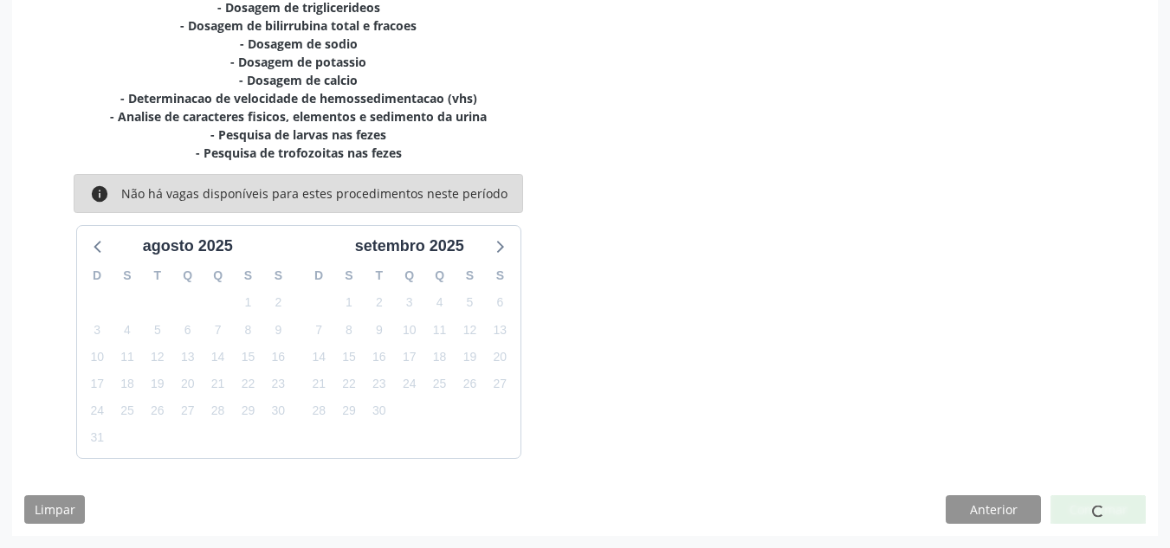
scroll to position [23, 0]
